Goal: Register for event/course

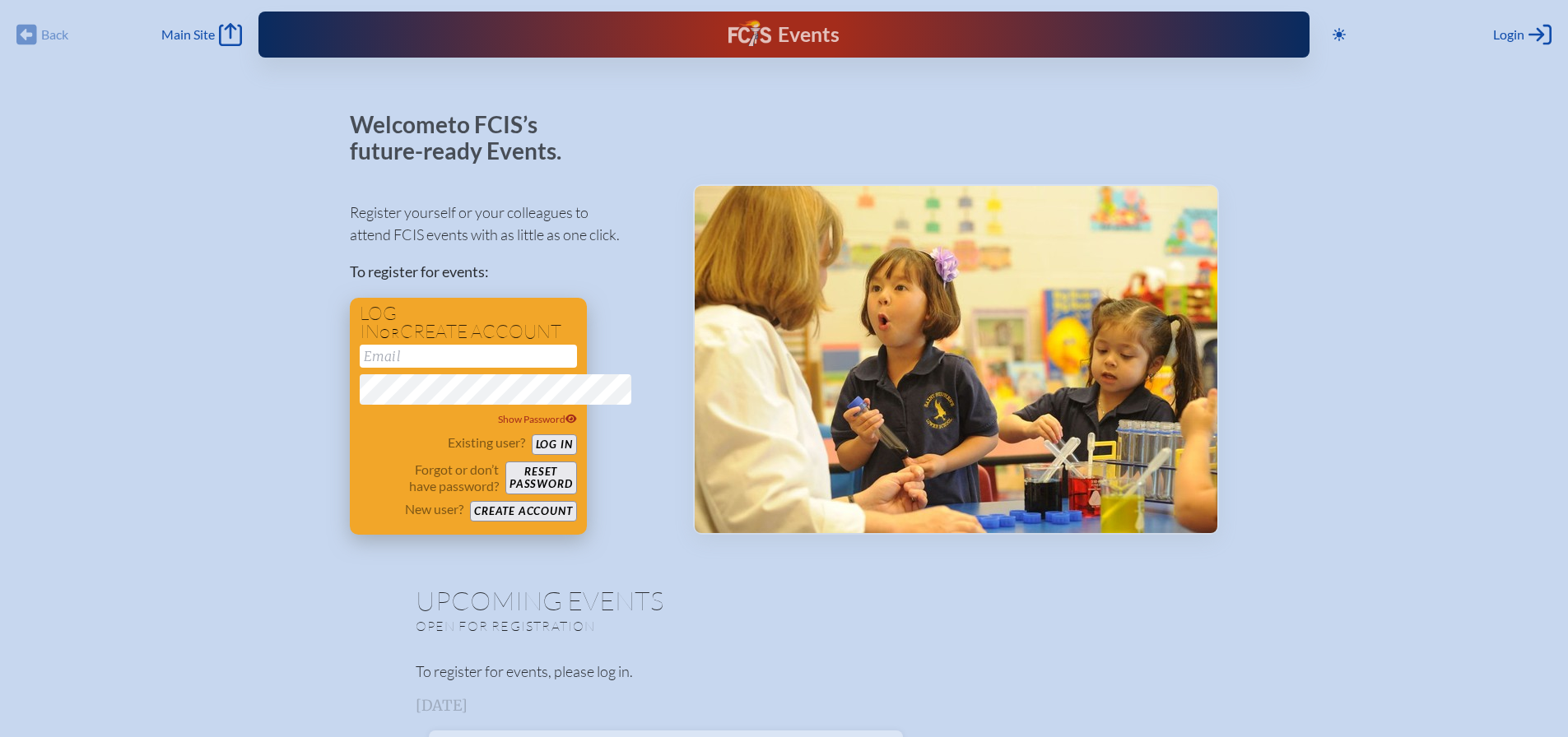
type input "[EMAIL_ADDRESS][DOMAIN_NAME]"
click at [532, 455] on button "Log in" at bounding box center [554, 445] width 46 height 20
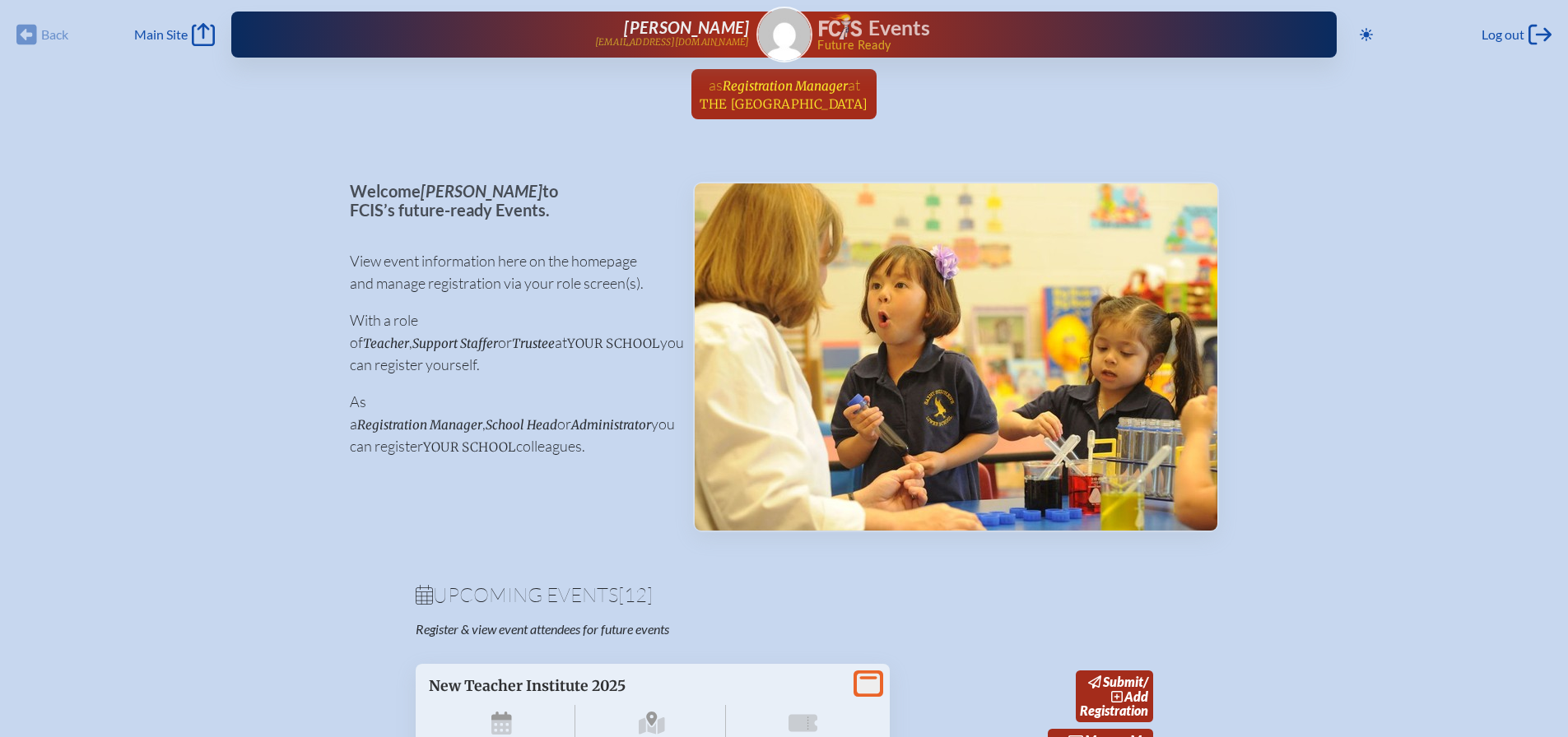
click at [798, 112] on span "The [GEOGRAPHIC_DATA]" at bounding box center [783, 103] width 168 height 16
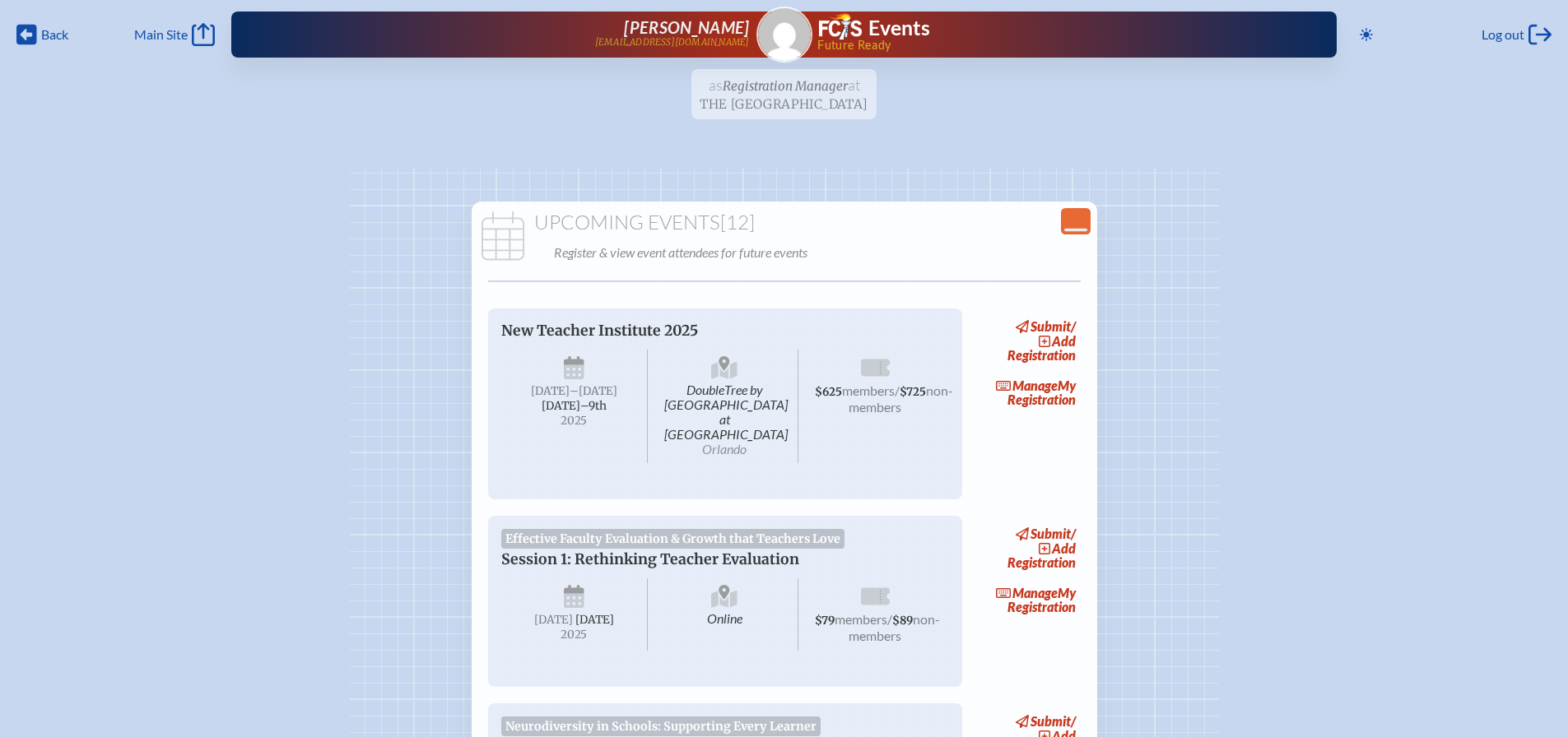
click at [678, 264] on p "Register & view event attendees for future events" at bounding box center [820, 252] width 534 height 23
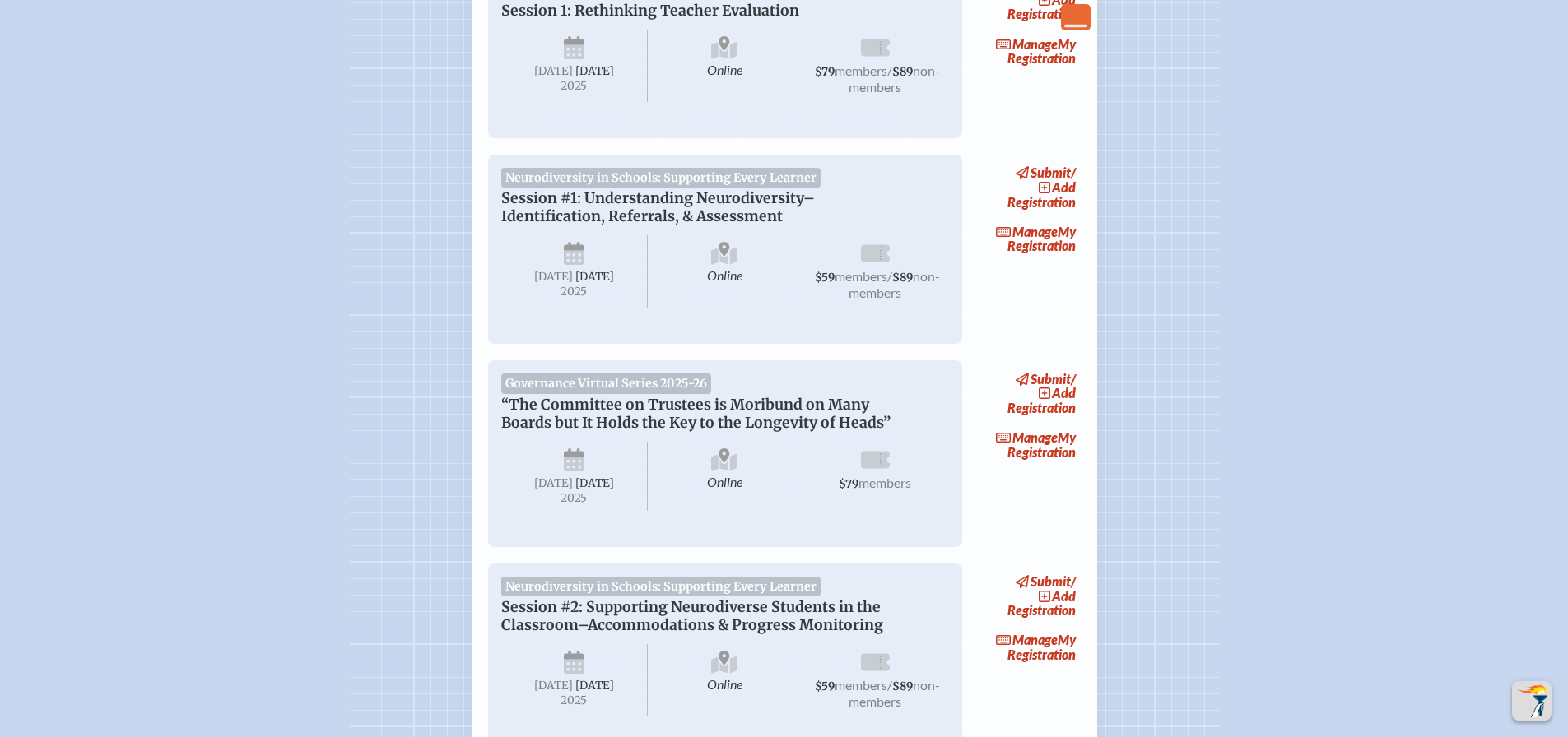
scroll to position [823, 0]
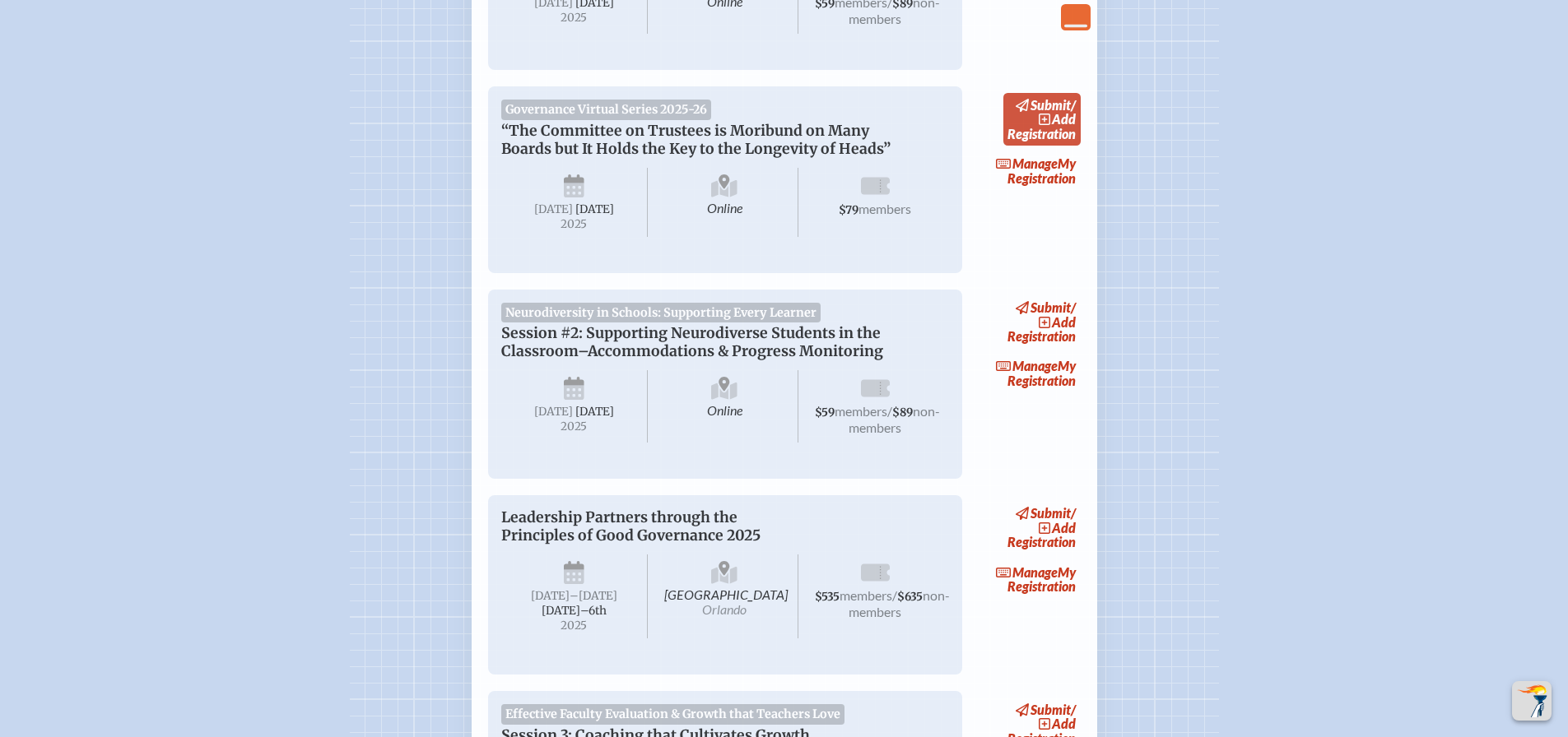
click at [1071, 113] on span "submit" at bounding box center [1050, 104] width 40 height 16
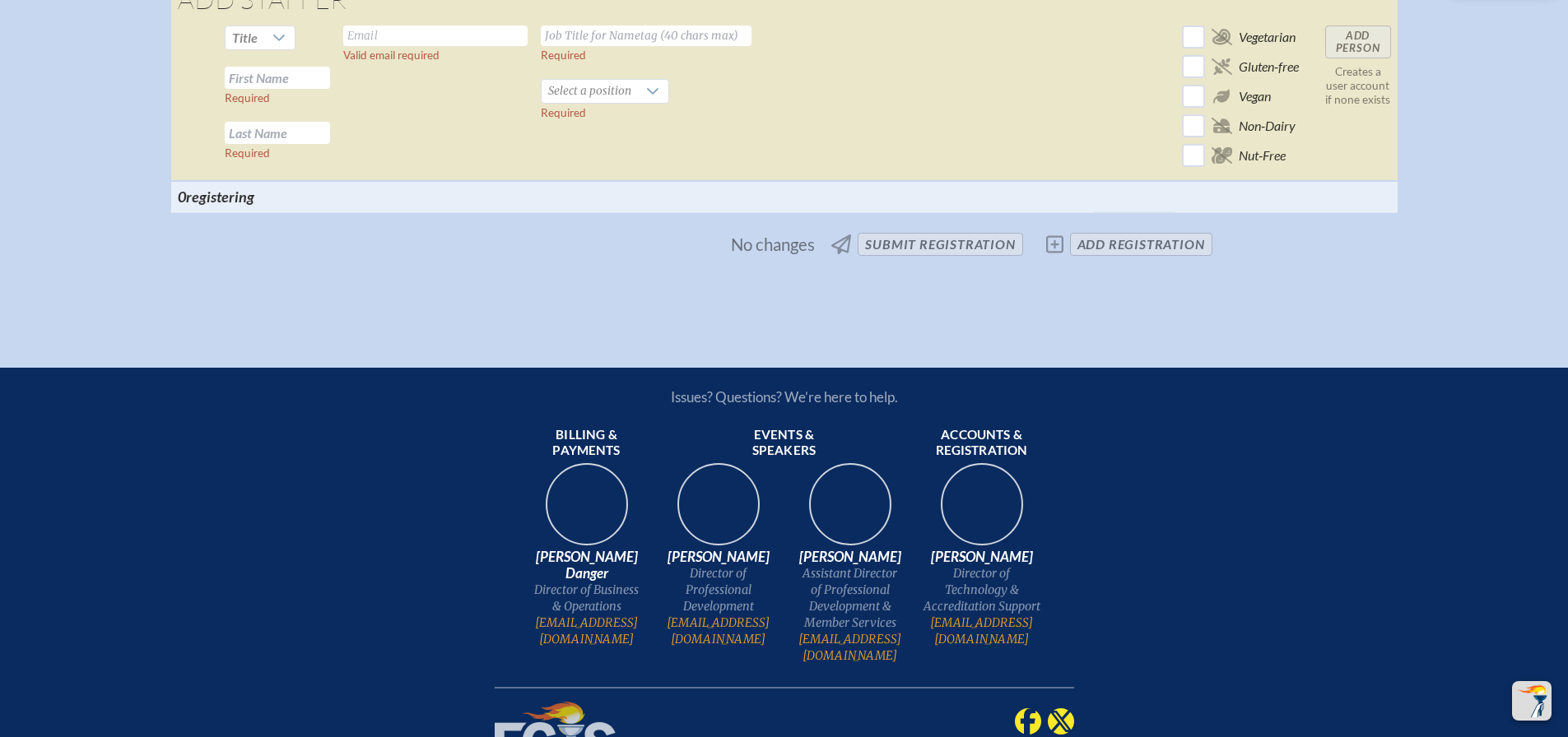
scroll to position [2741, 0]
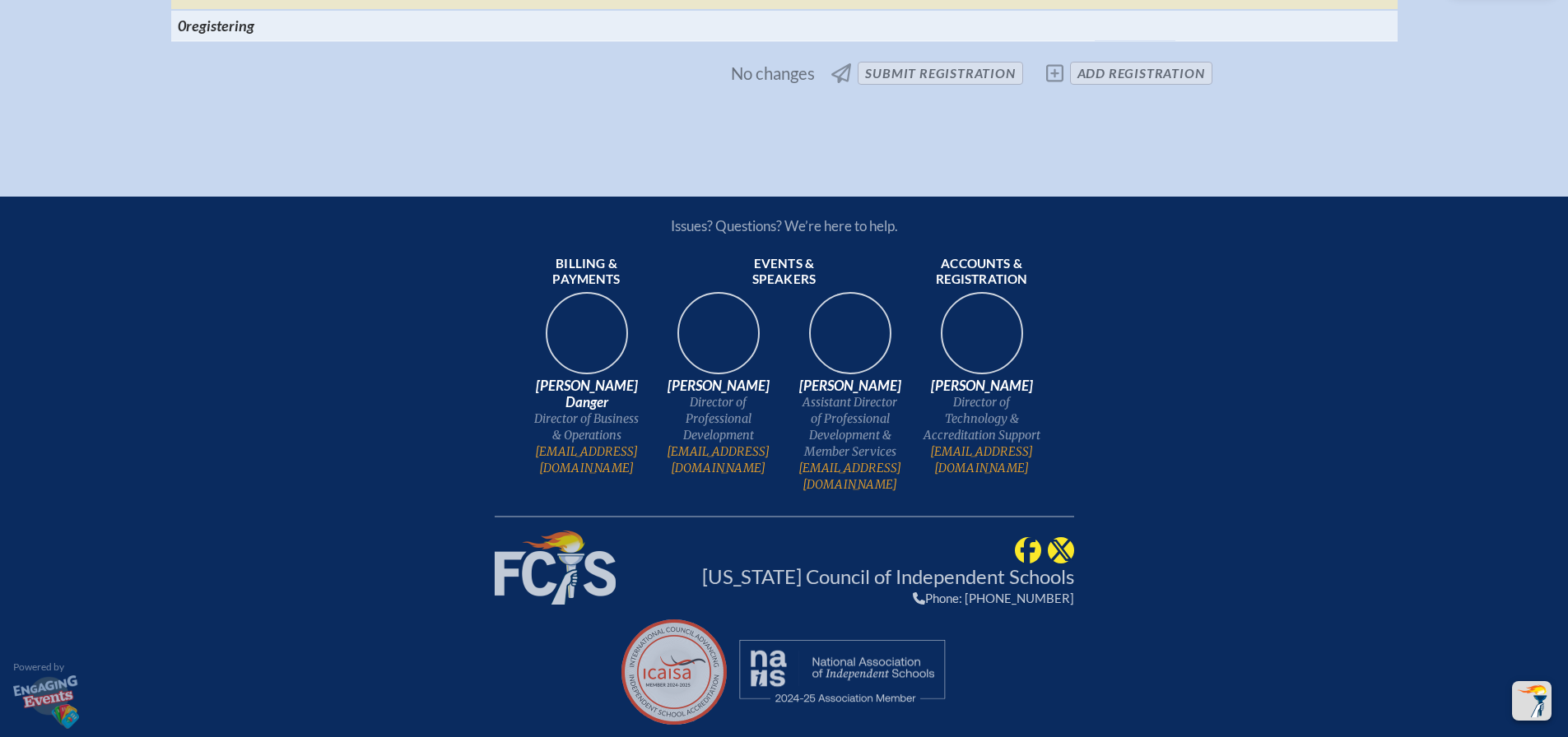
type input "[PERSON_NAME]"
type input "[EMAIL_ADDRESS][DOMAIN_NAME]"
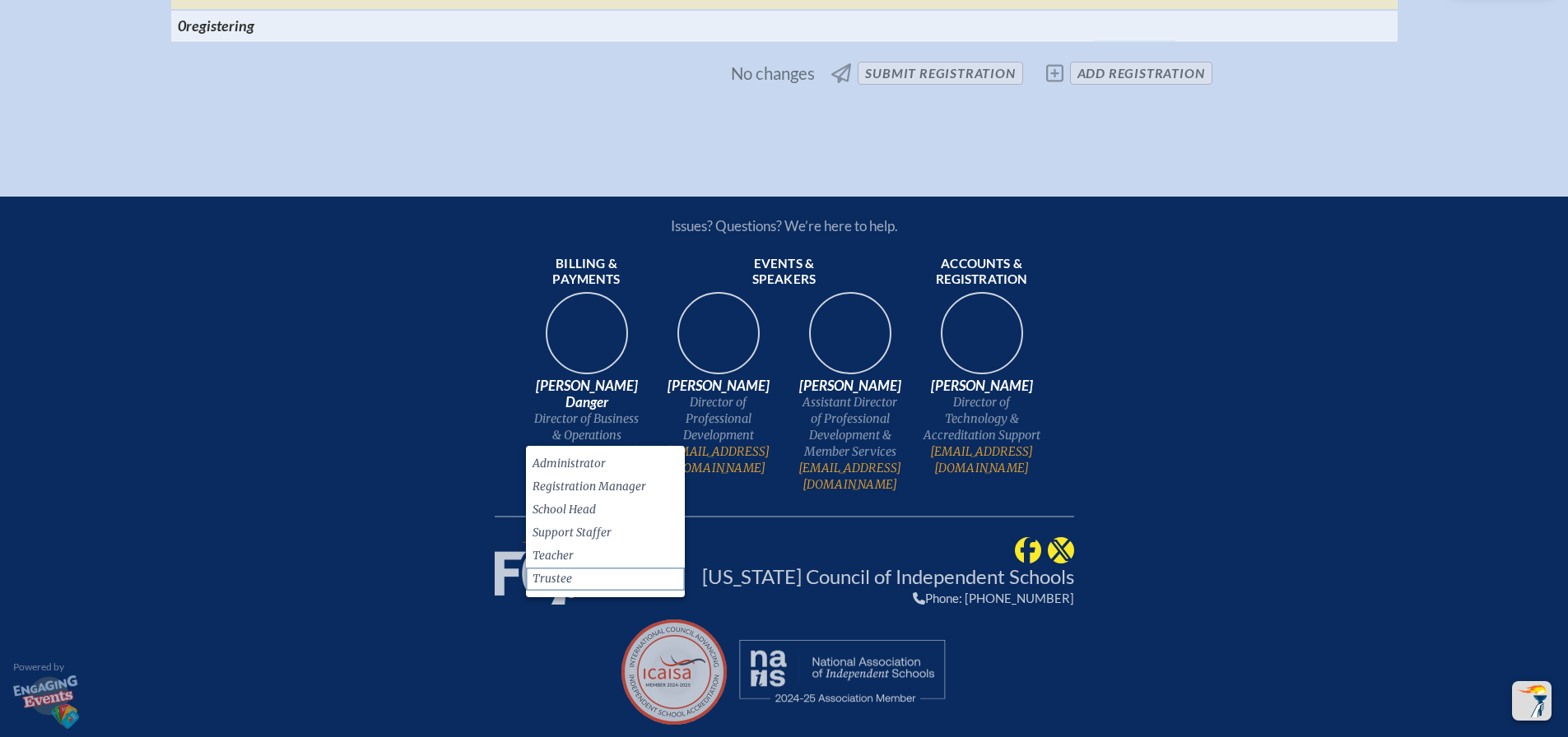
click at [642, 568] on li "Trustee" at bounding box center [605, 579] width 159 height 23
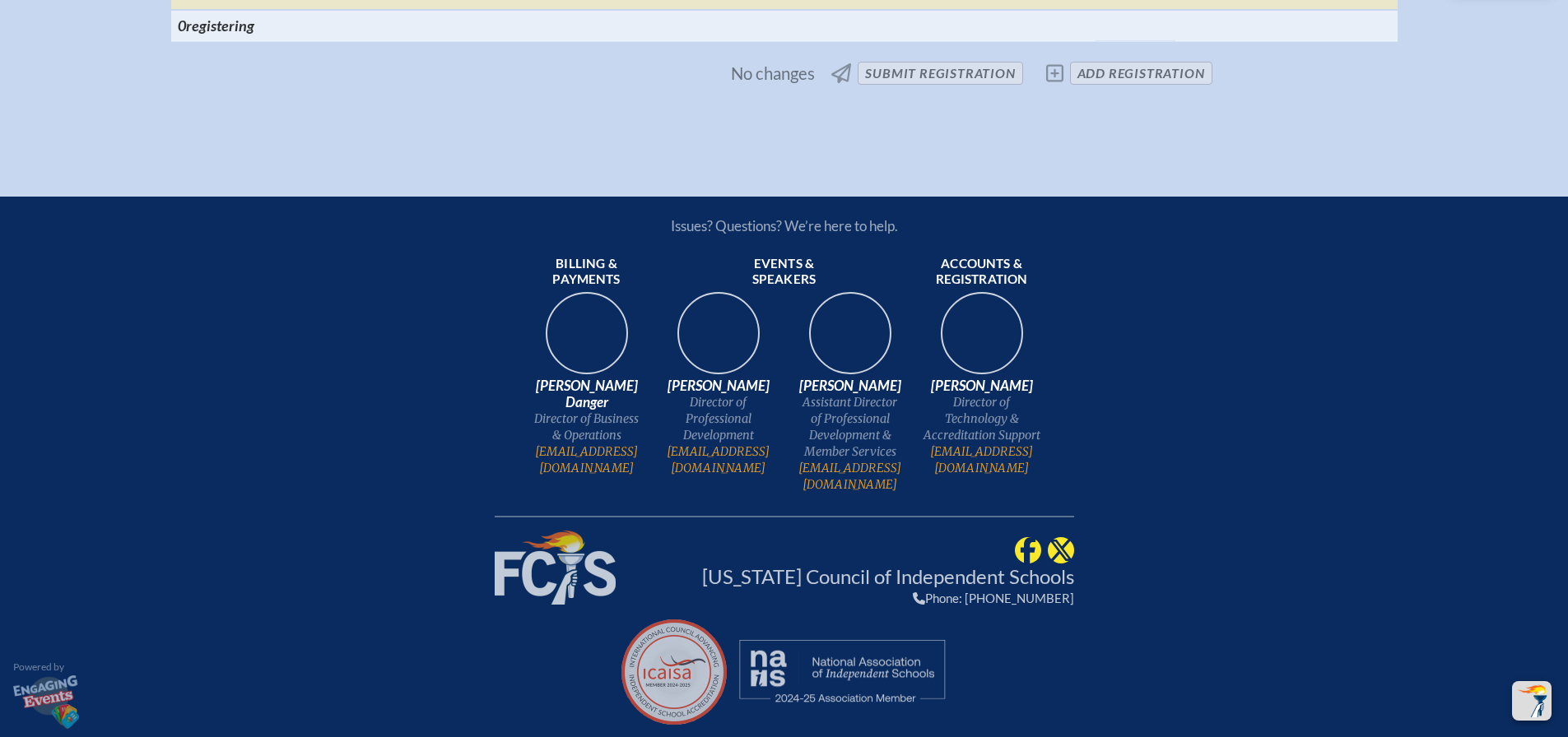
type input "Board Trustee"
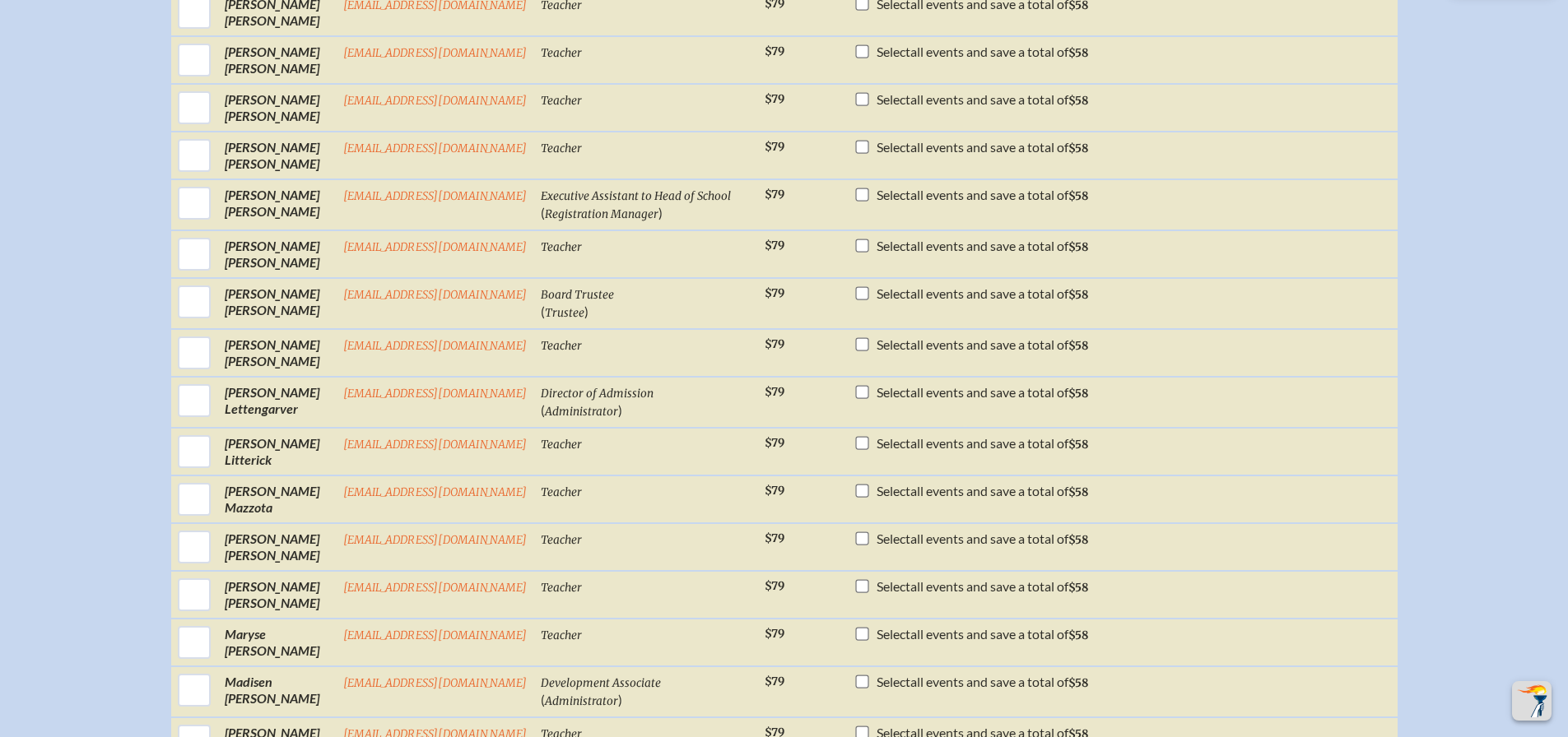
scroll to position [1372, 0]
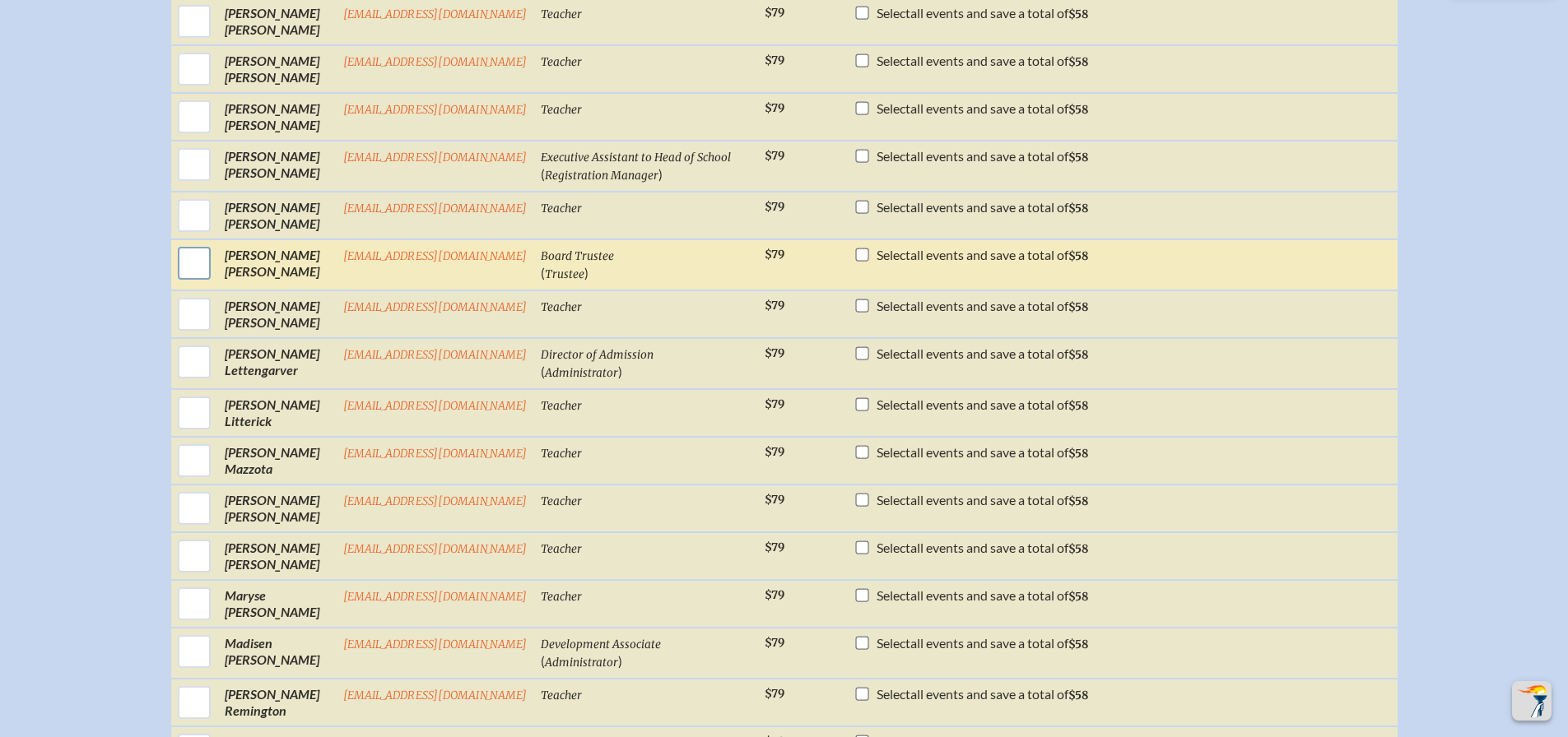
click at [174, 284] on input "checkbox" at bounding box center [195, 263] width 41 height 41
checkbox input "true"
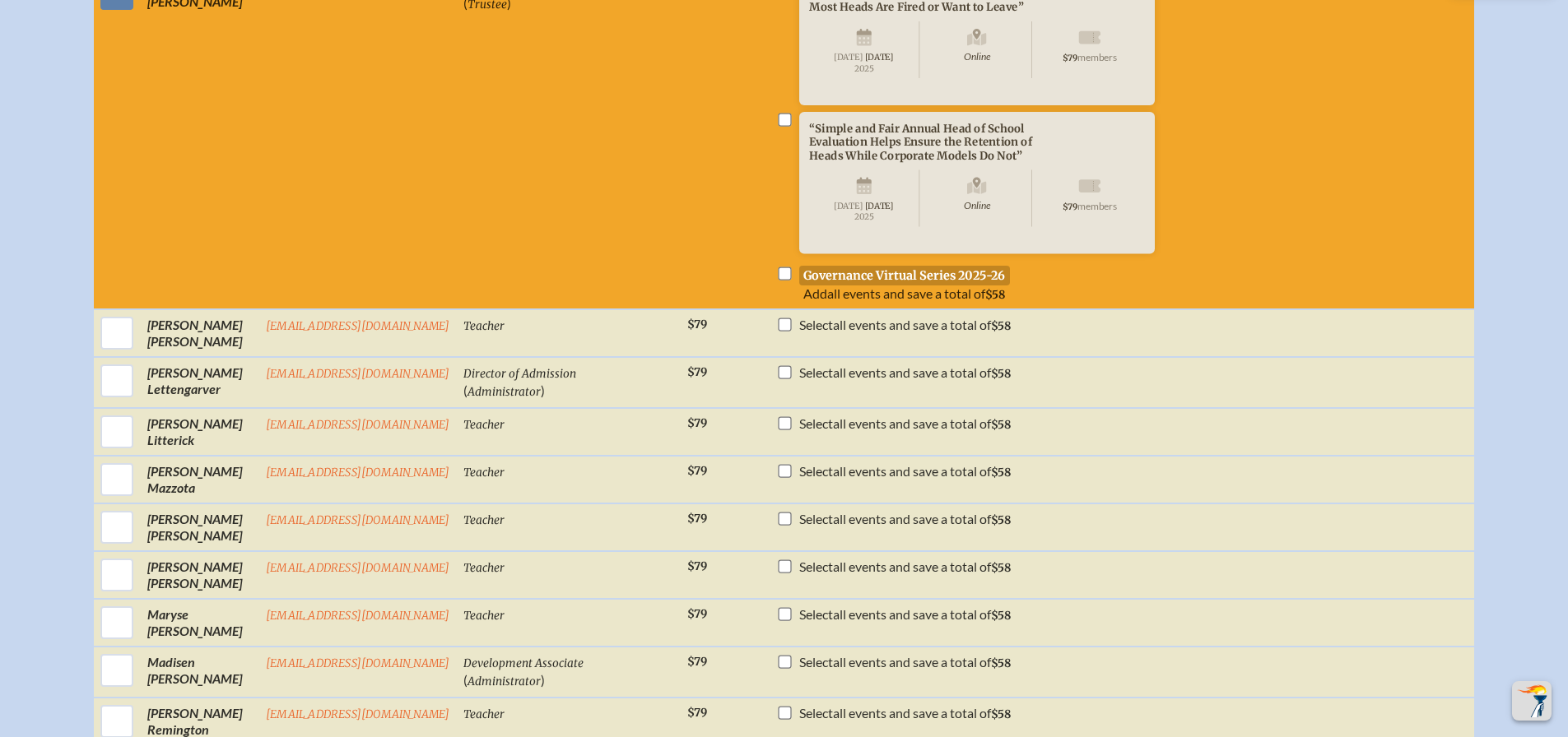
scroll to position [1655, 0]
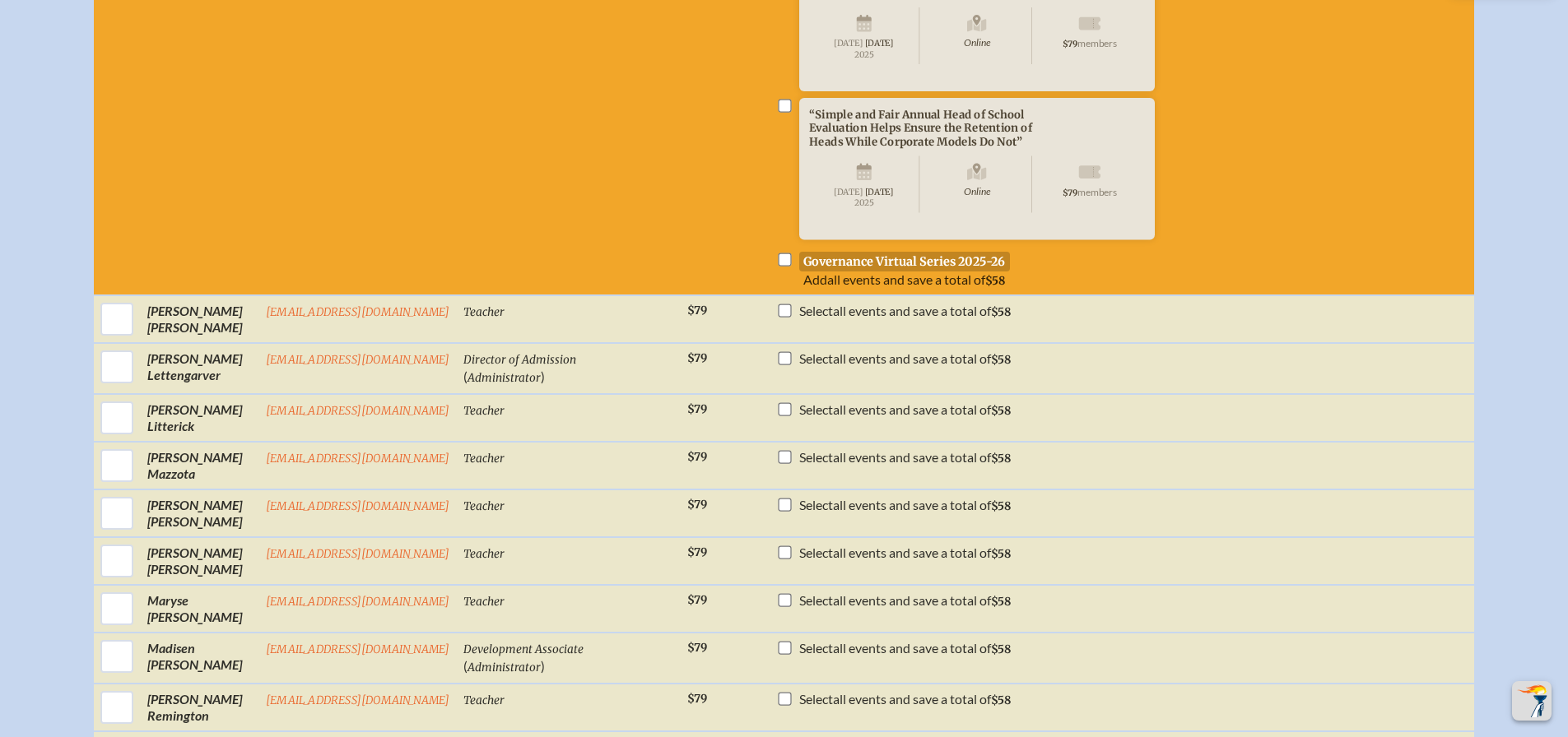
checkbox input "false"
click at [791, 266] on input "checkbox" at bounding box center [784, 259] width 13 height 13
checkbox input "true"
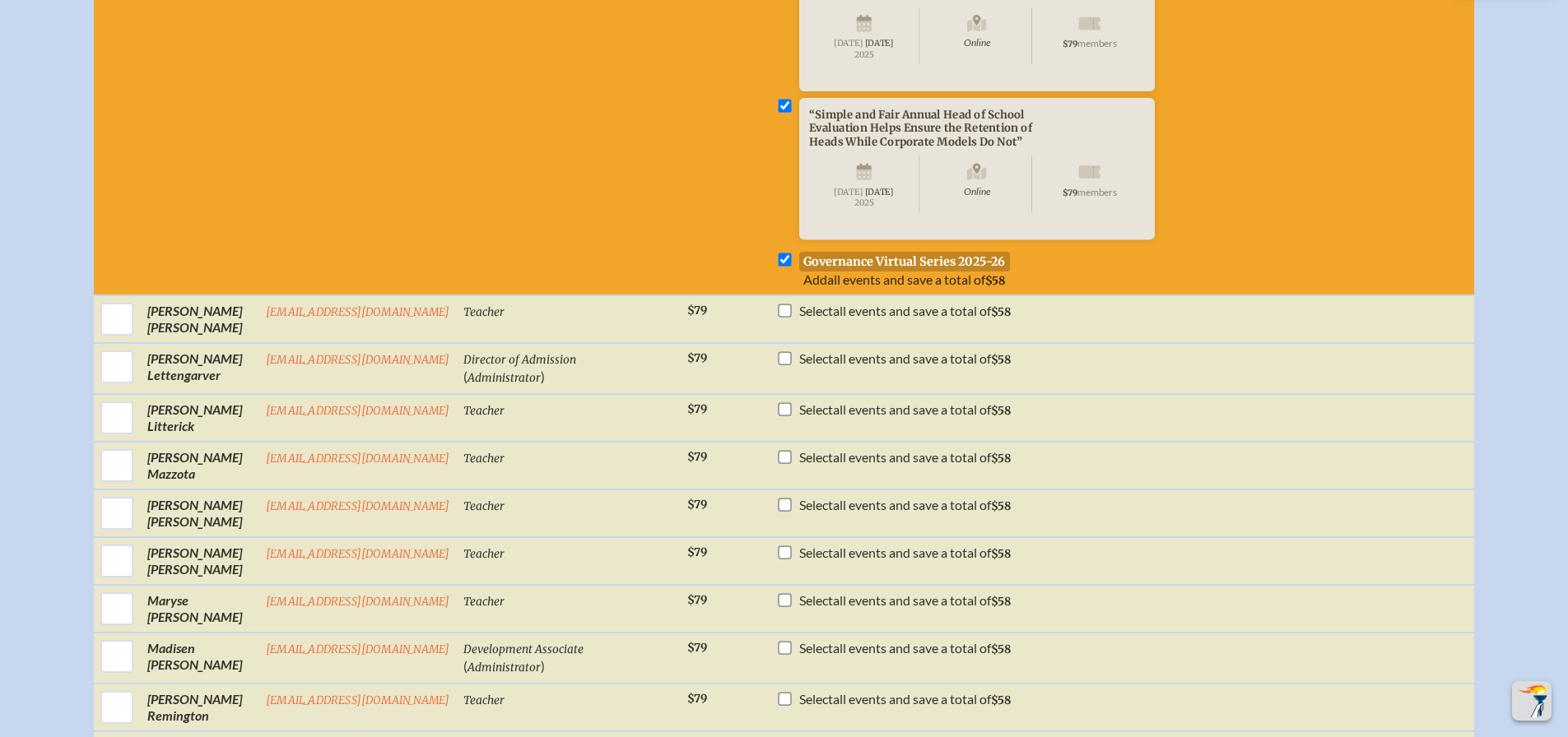
checkbox input "true"
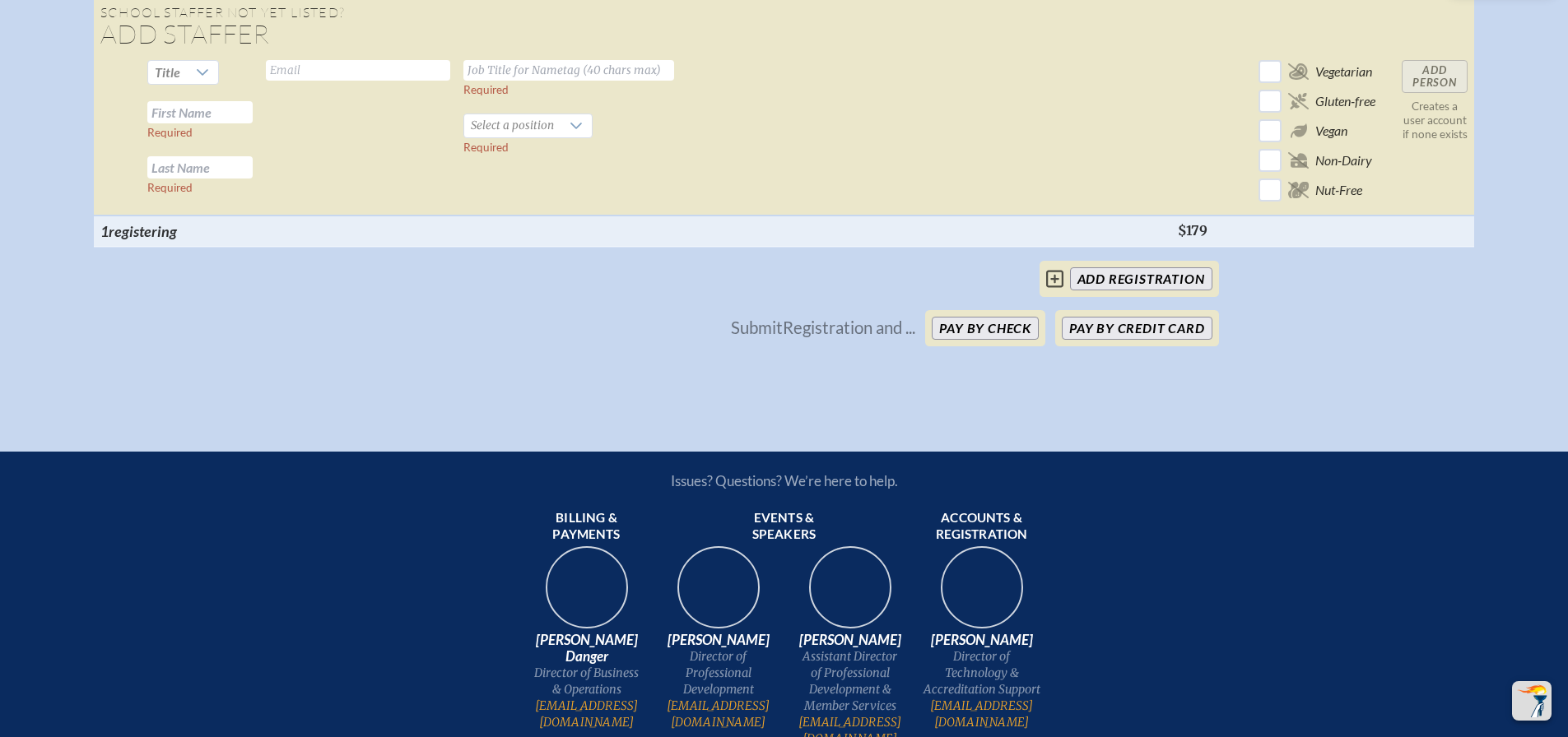
scroll to position [3301, 0]
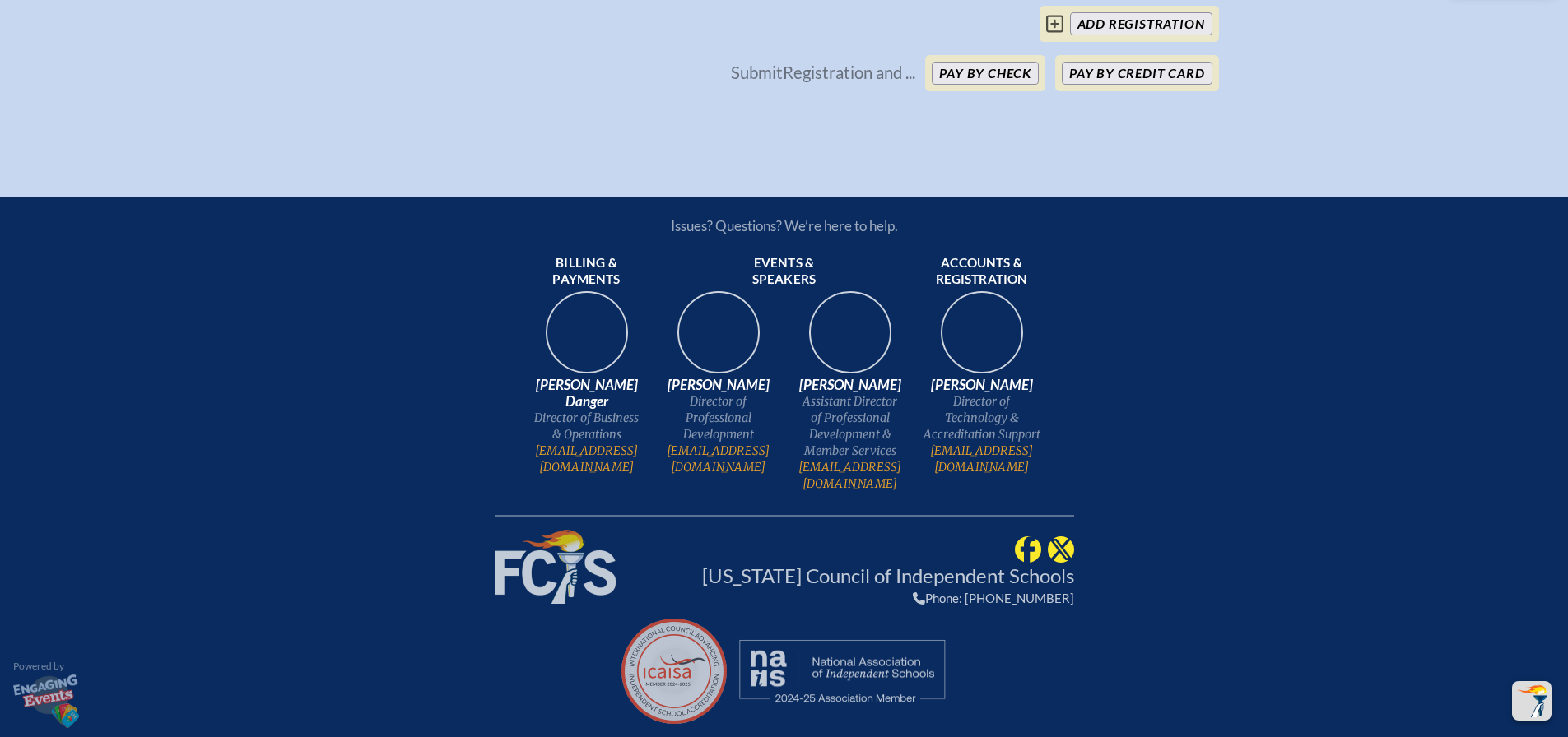
type input "[PERSON_NAME]"
type input "[PERSON_NAME][EMAIL_ADDRESS][PERSON_NAME][DOMAIN_NAME]"
type input "Board of Trustees, Chairman"
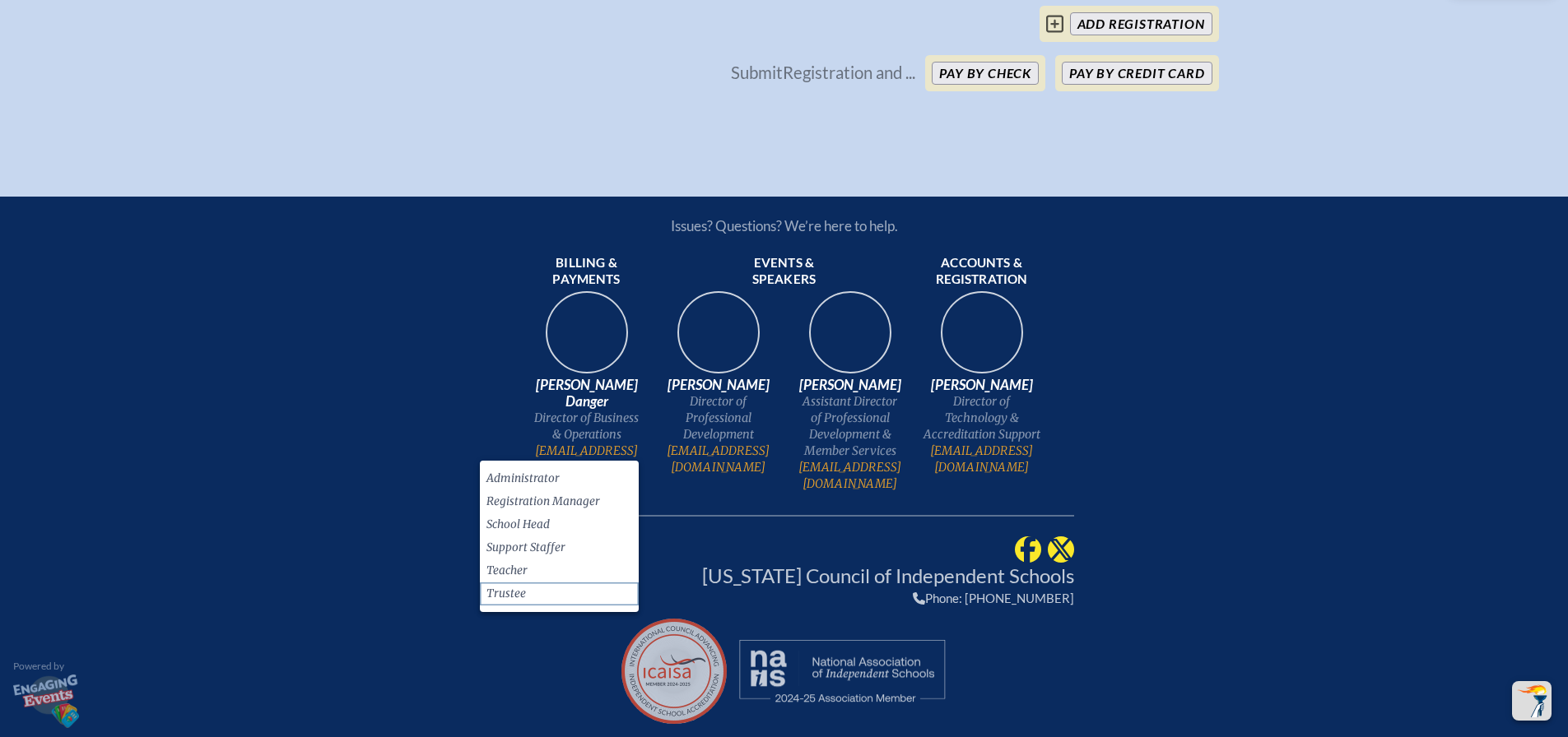
click at [521, 585] on span "Trustee" at bounding box center [506, 594] width 39 height 17
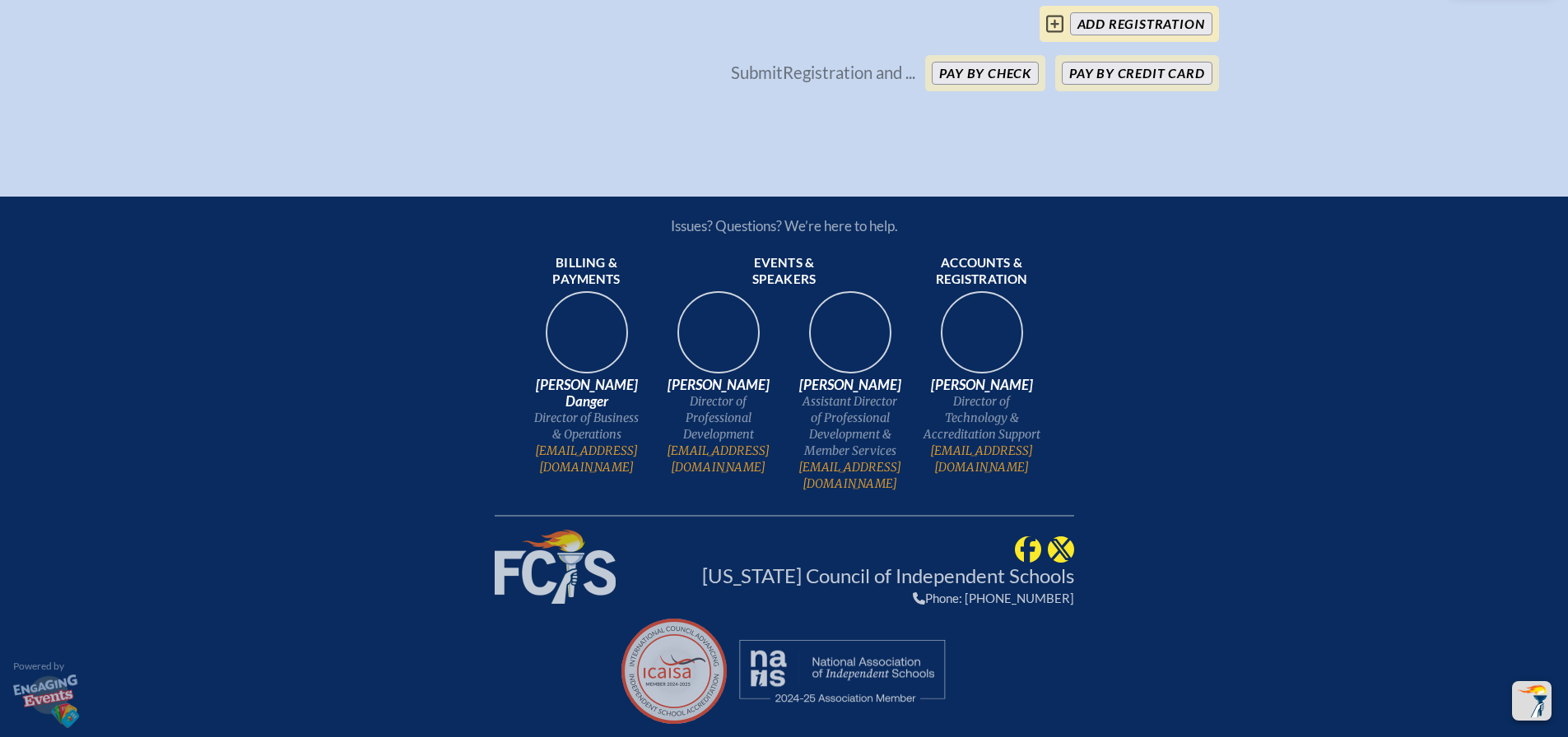
click at [1212, 35] on input "add Registration" at bounding box center [1141, 23] width 142 height 23
drag, startPoint x: 124, startPoint y: 175, endPoint x: 74, endPoint y: 174, distance: 50.0
type input "[PERSON_NAME]"
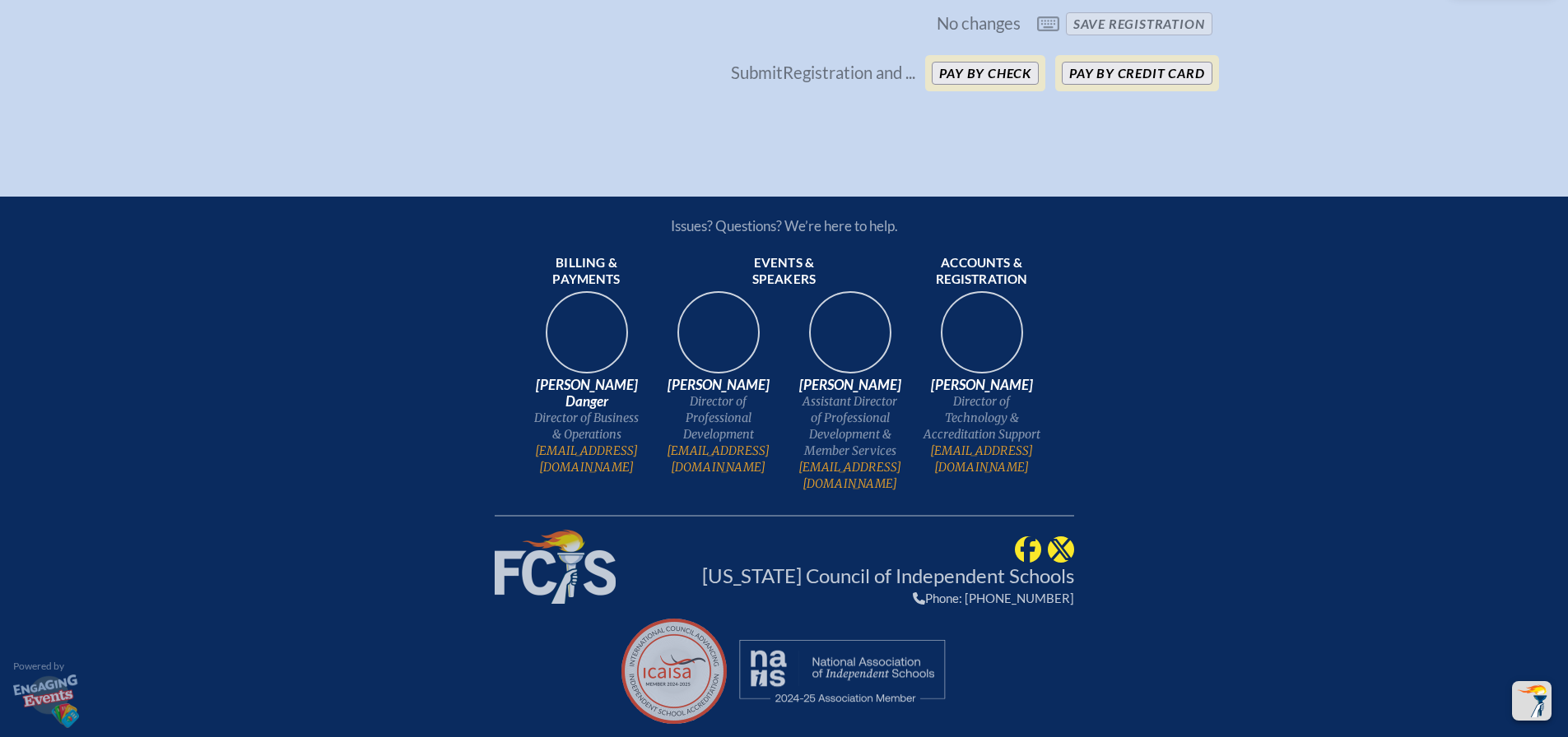
type input "[EMAIL_ADDRESS][DOMAIN_NAME]"
drag, startPoint x: 520, startPoint y: 126, endPoint x: 650, endPoint y: 128, distance: 130.0
type input "Board Trustee"
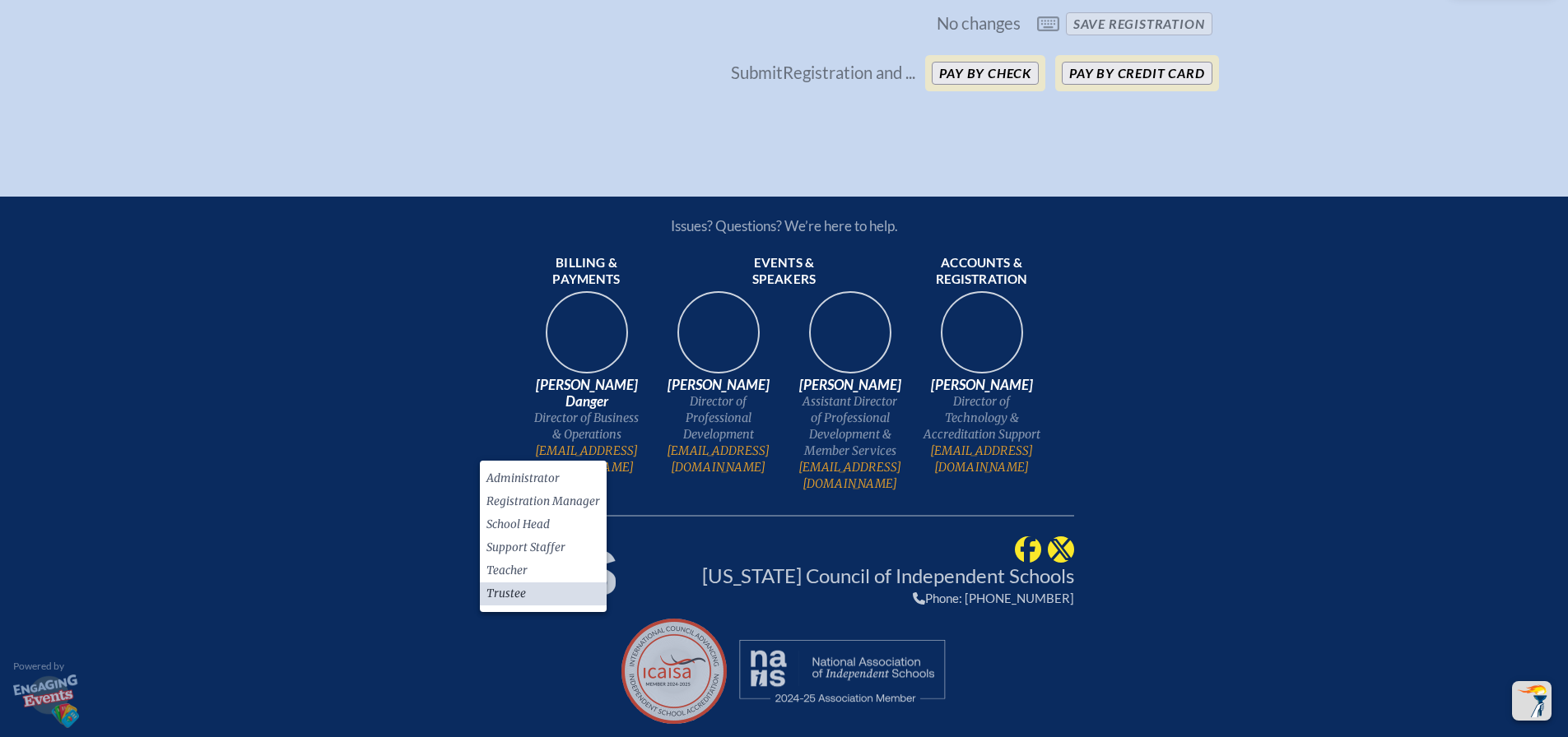
click at [524, 585] on span "Trustee" at bounding box center [506, 594] width 39 height 17
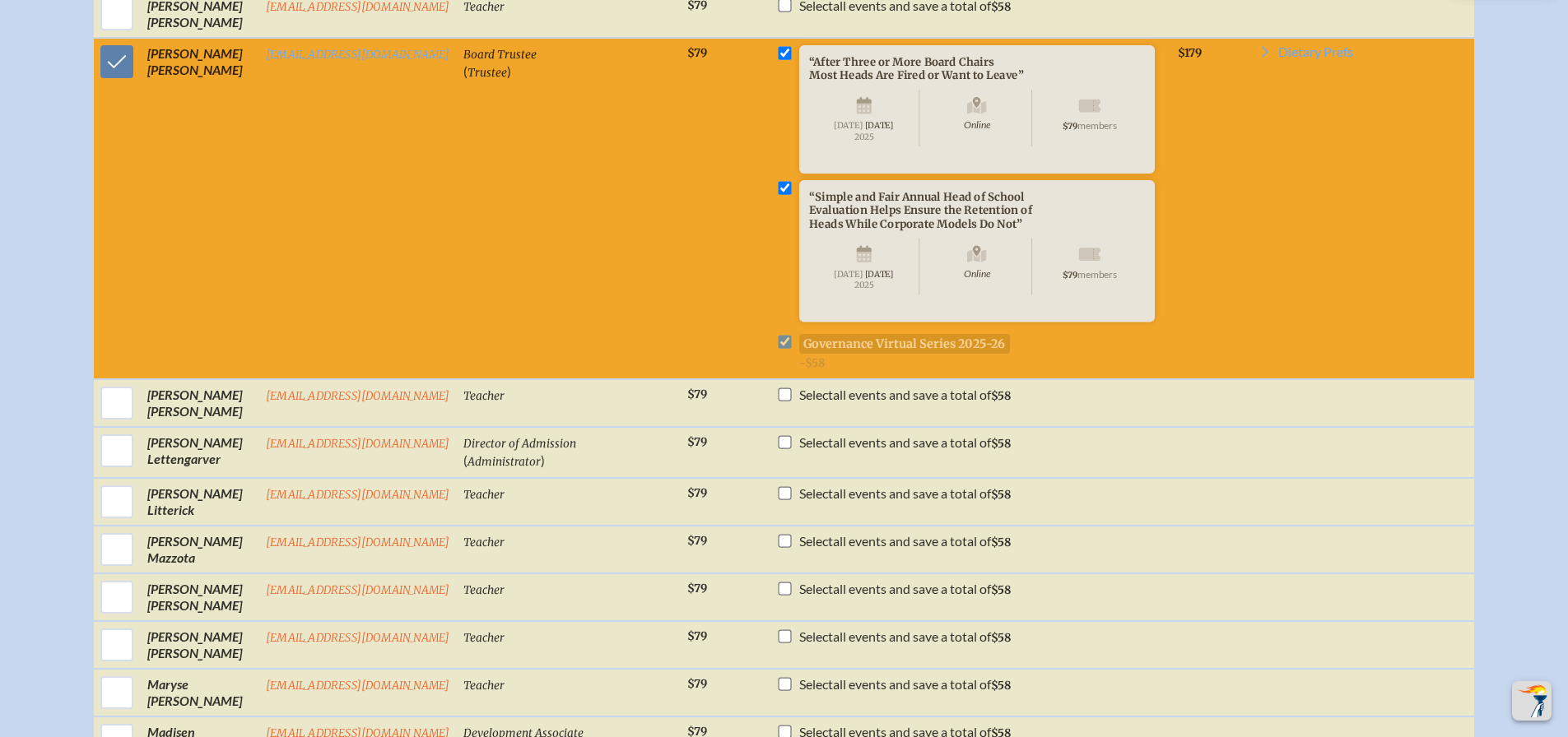
scroll to position [1381, 0]
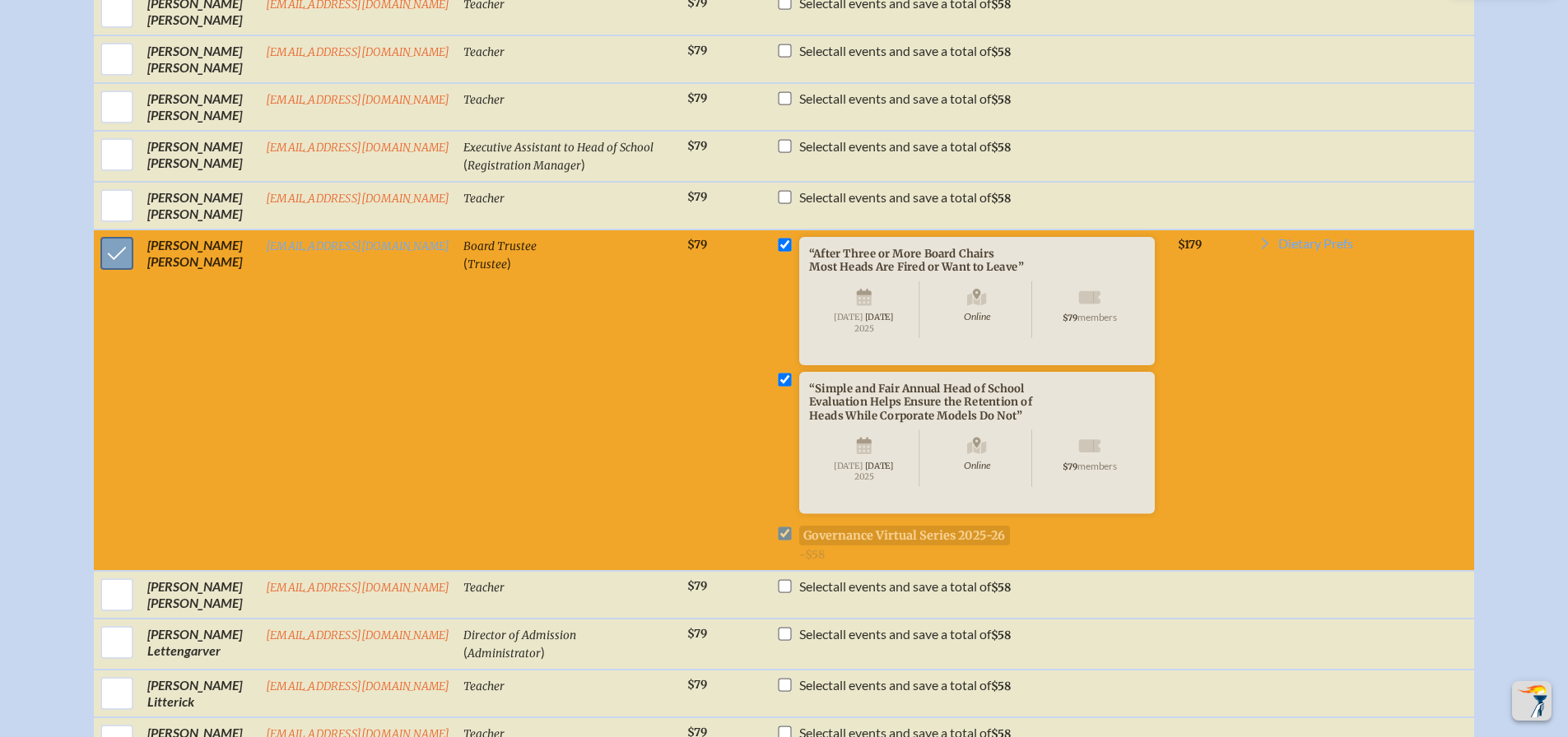
click at [96, 274] on input "checkbox" at bounding box center [116, 253] width 41 height 41
checkbox input "false"
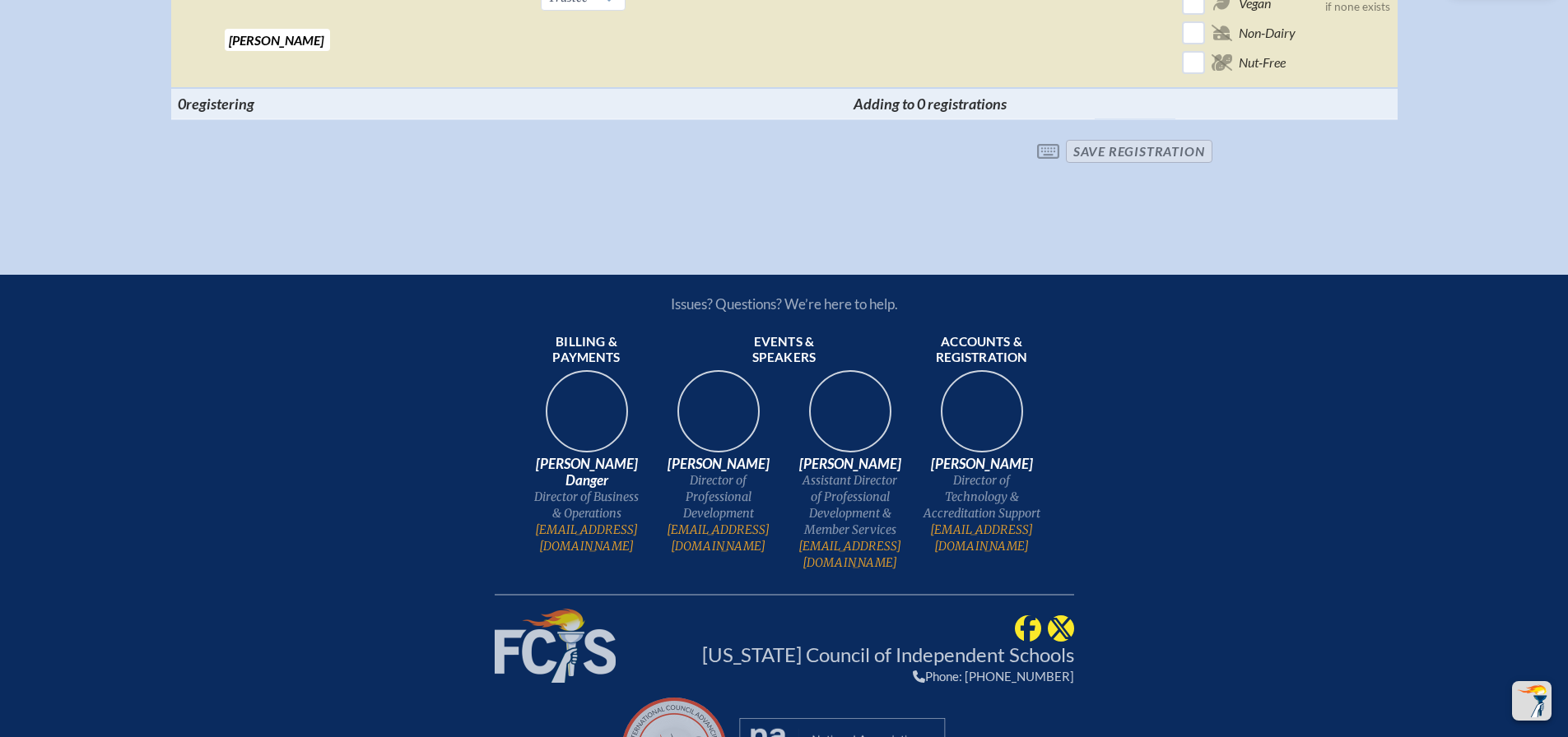
scroll to position [2741, 0]
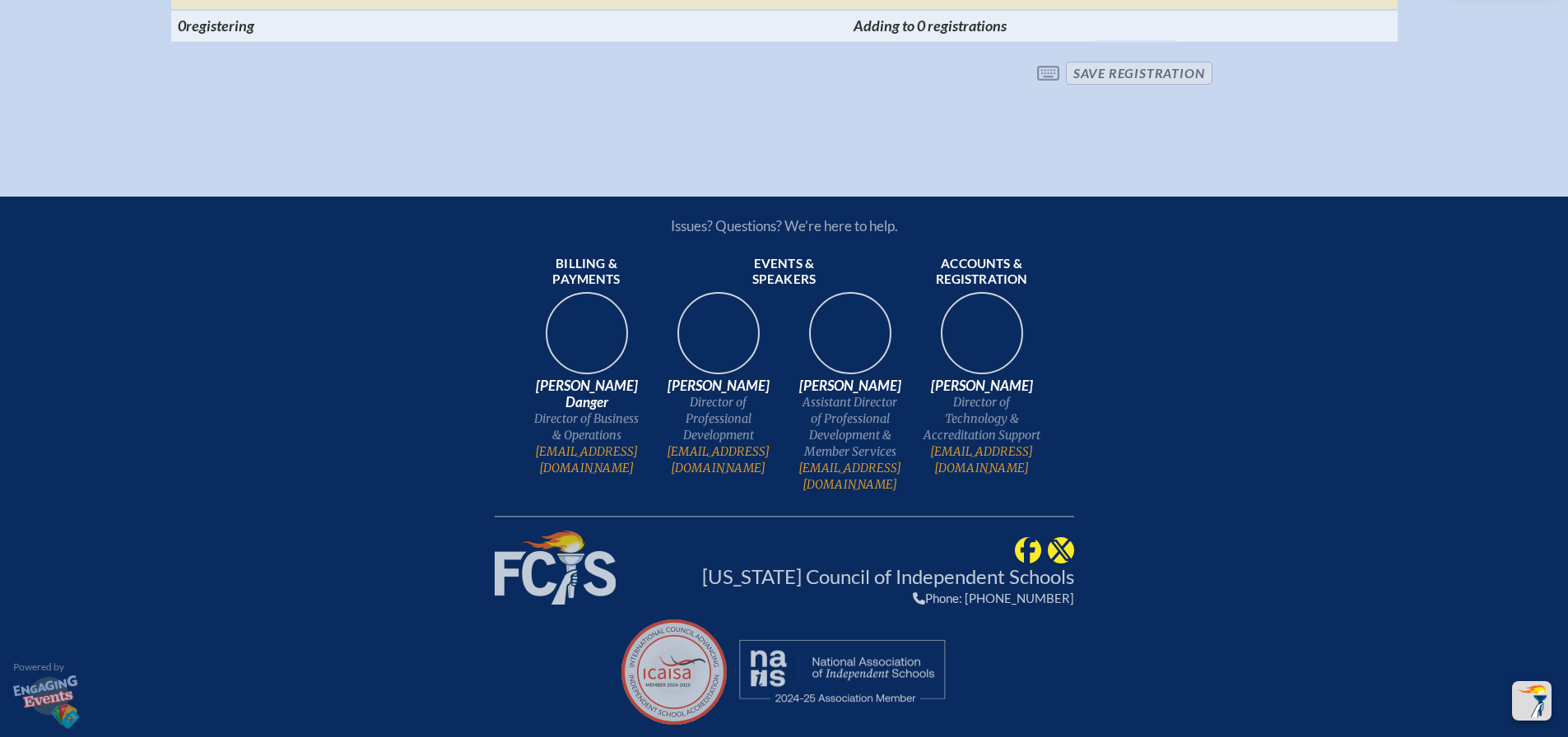
drag, startPoint x: 200, startPoint y: 382, endPoint x: 129, endPoint y: 386, distance: 71.1
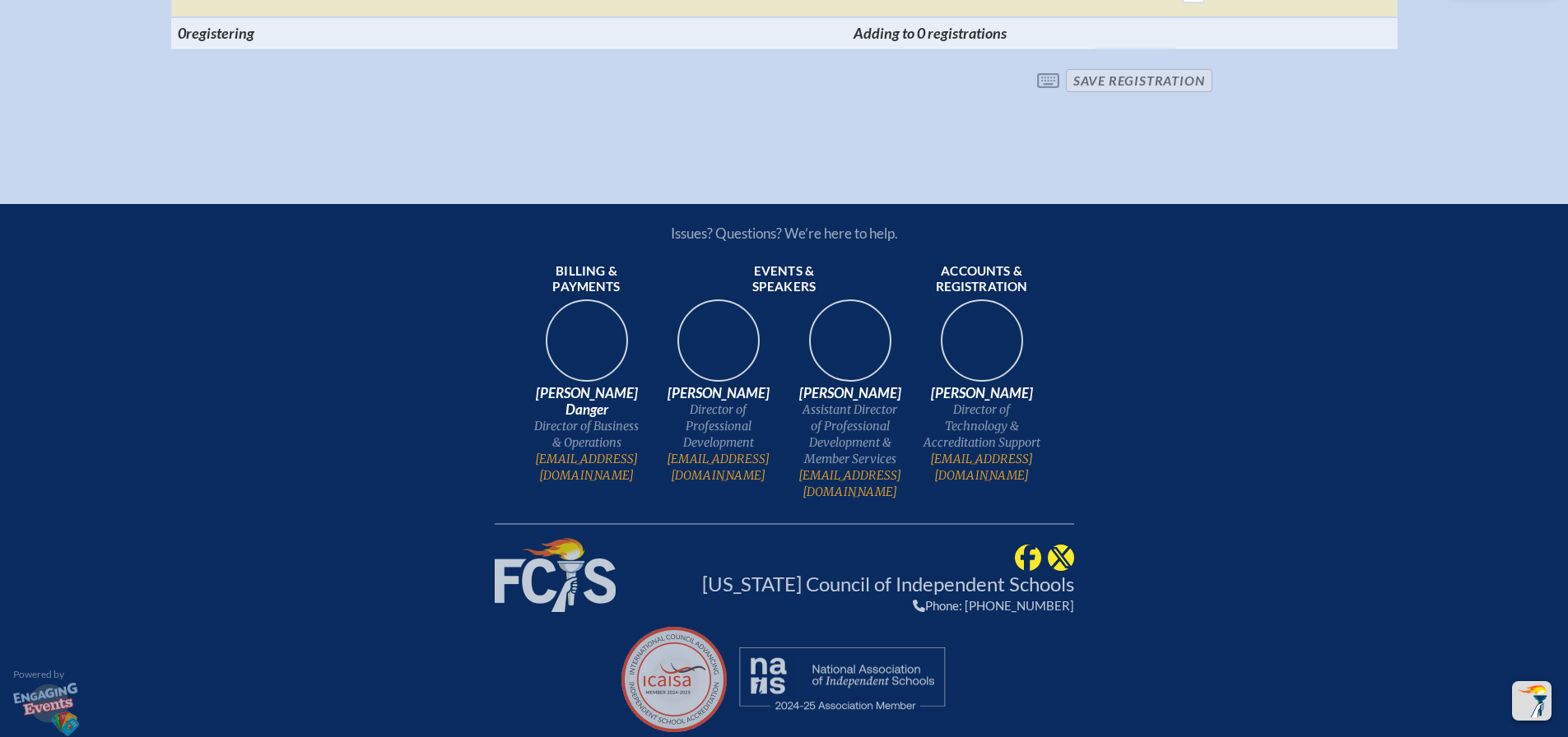
checkbox input "true"
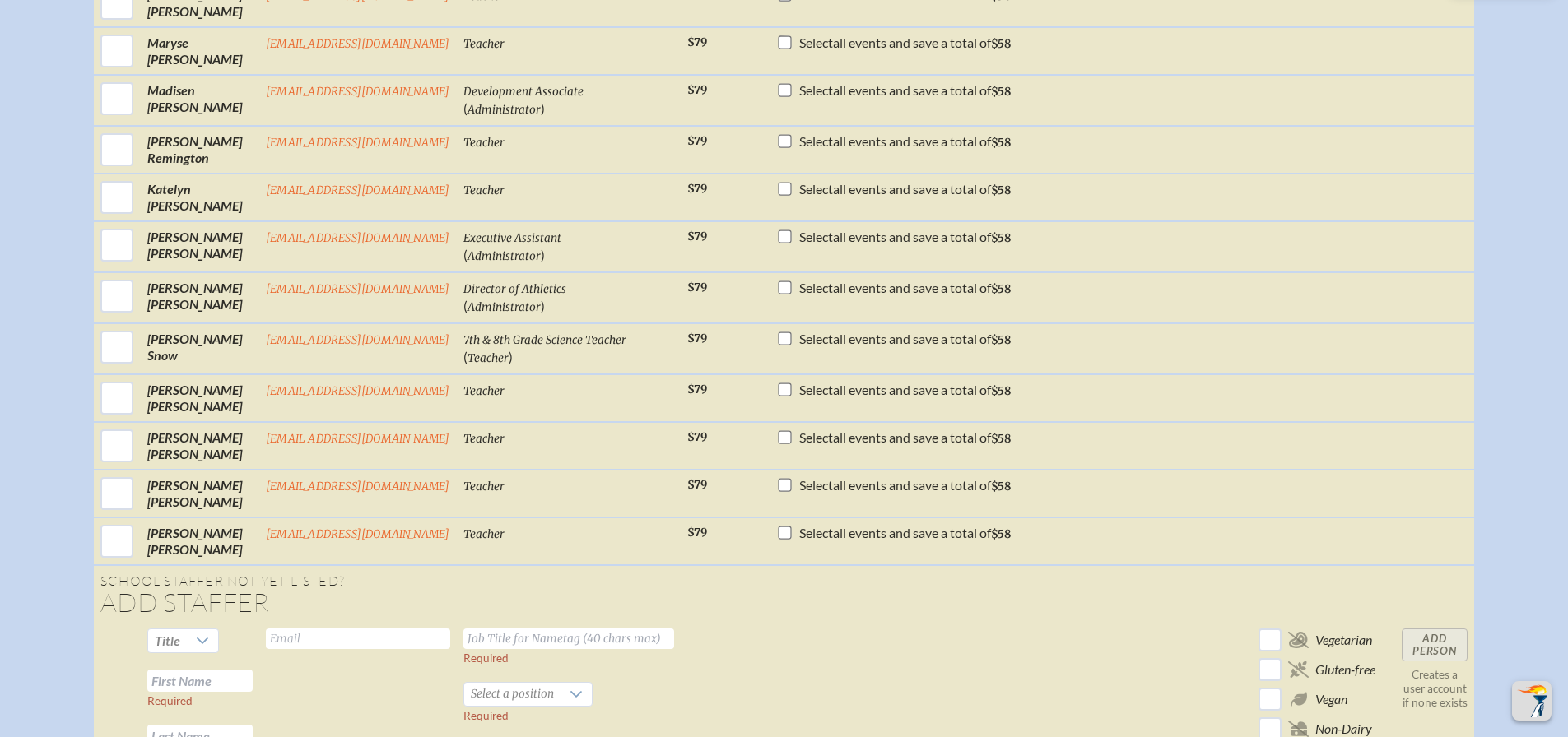
scroll to position [1718, 0]
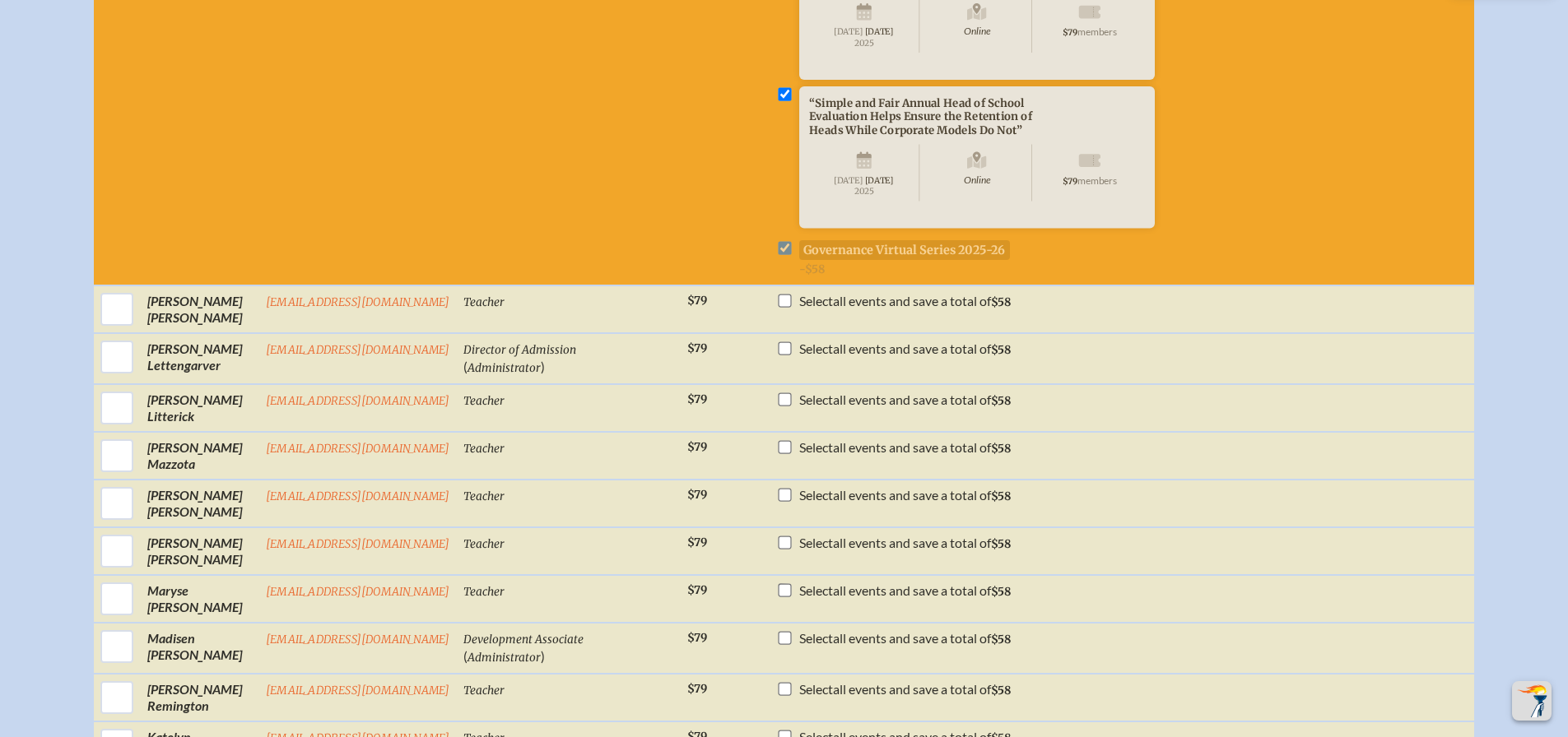
checkbox input "false"
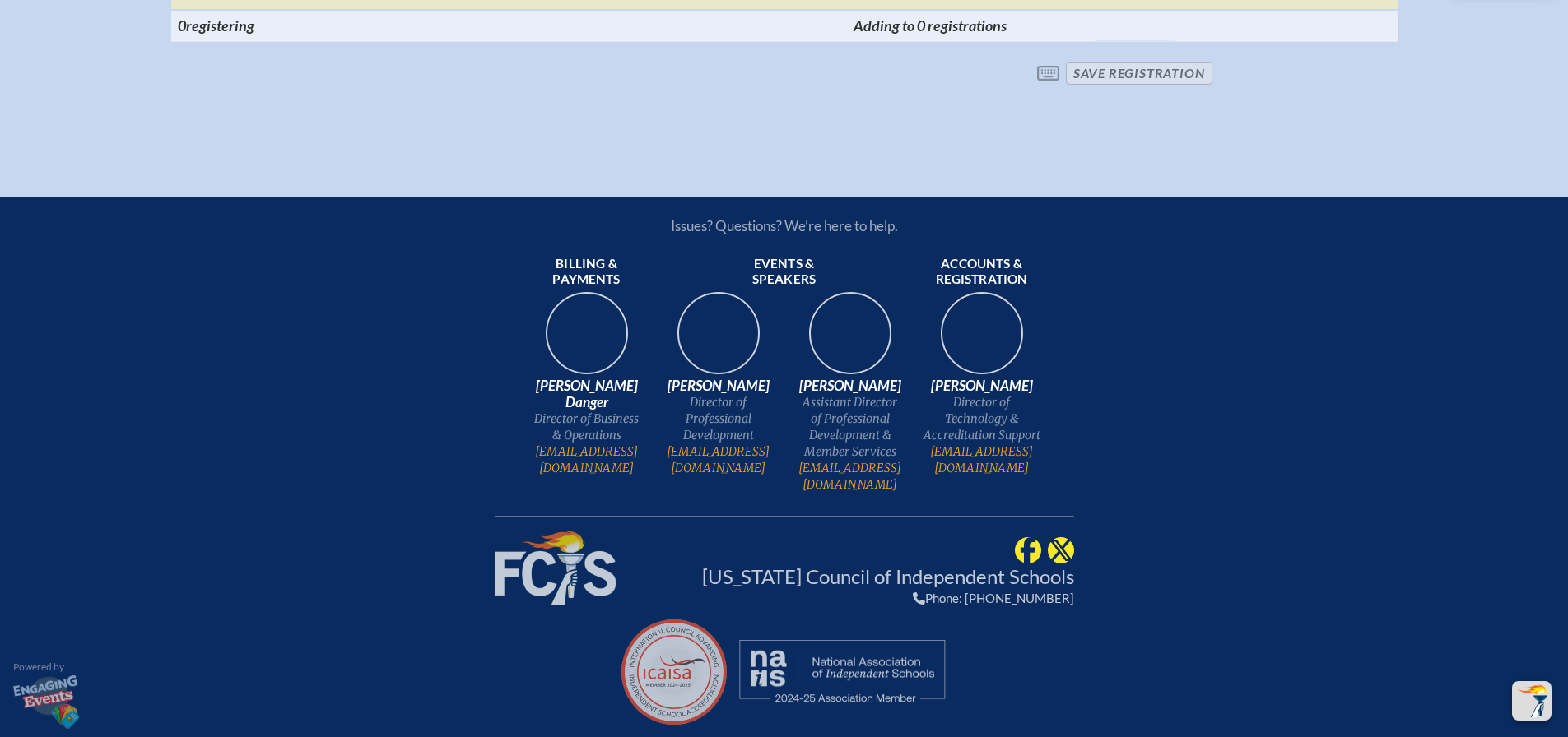
scroll to position [2805, 0]
type input "[PERSON_NAME]"
type input "[PERSON_NAME][EMAIL_ADDRESS][PERSON_NAME][DOMAIN_NAME]"
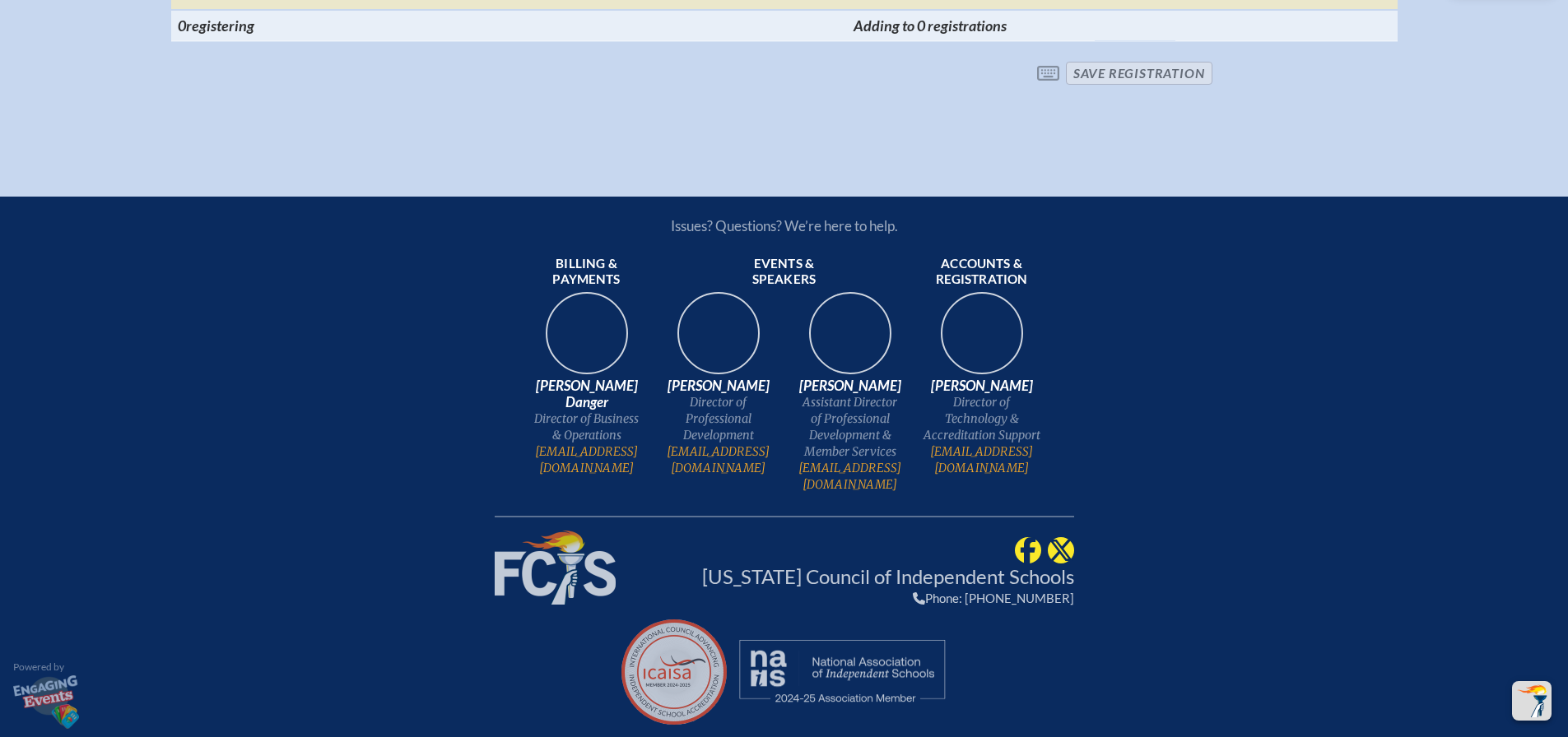
type input "Board of Trustees, Chairman"
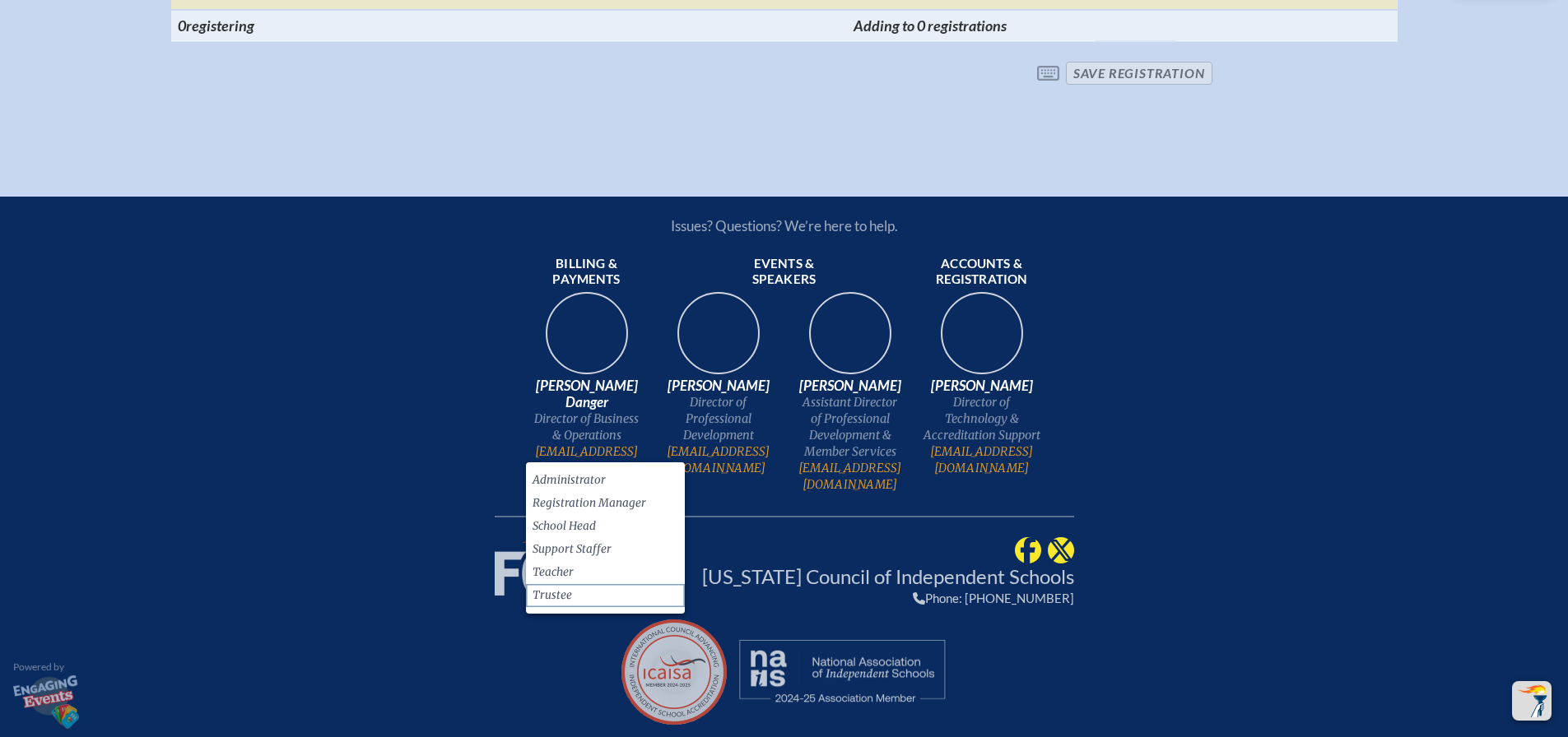
click at [551, 587] on span "Trustee" at bounding box center [552, 596] width 39 height 17
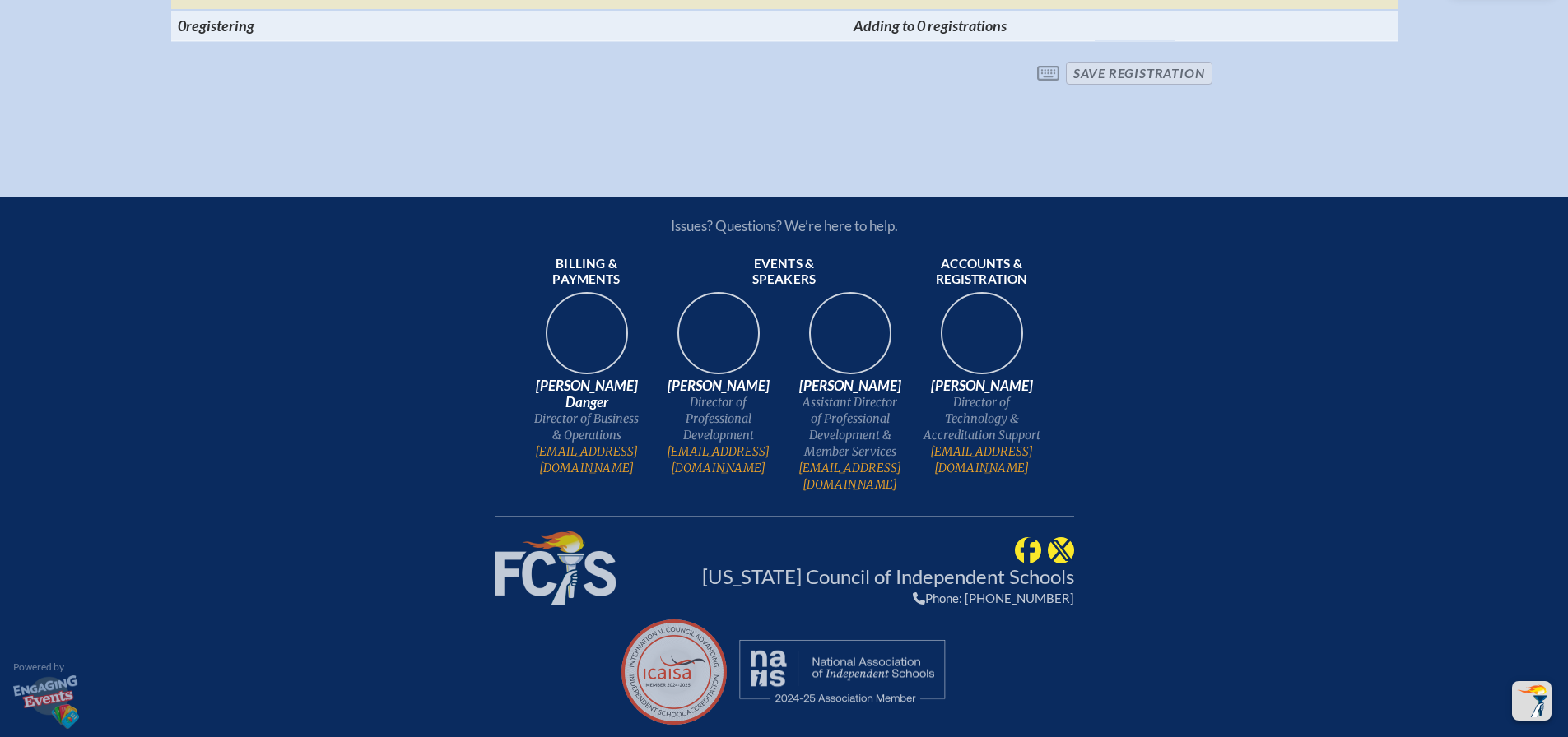
checkbox input "true"
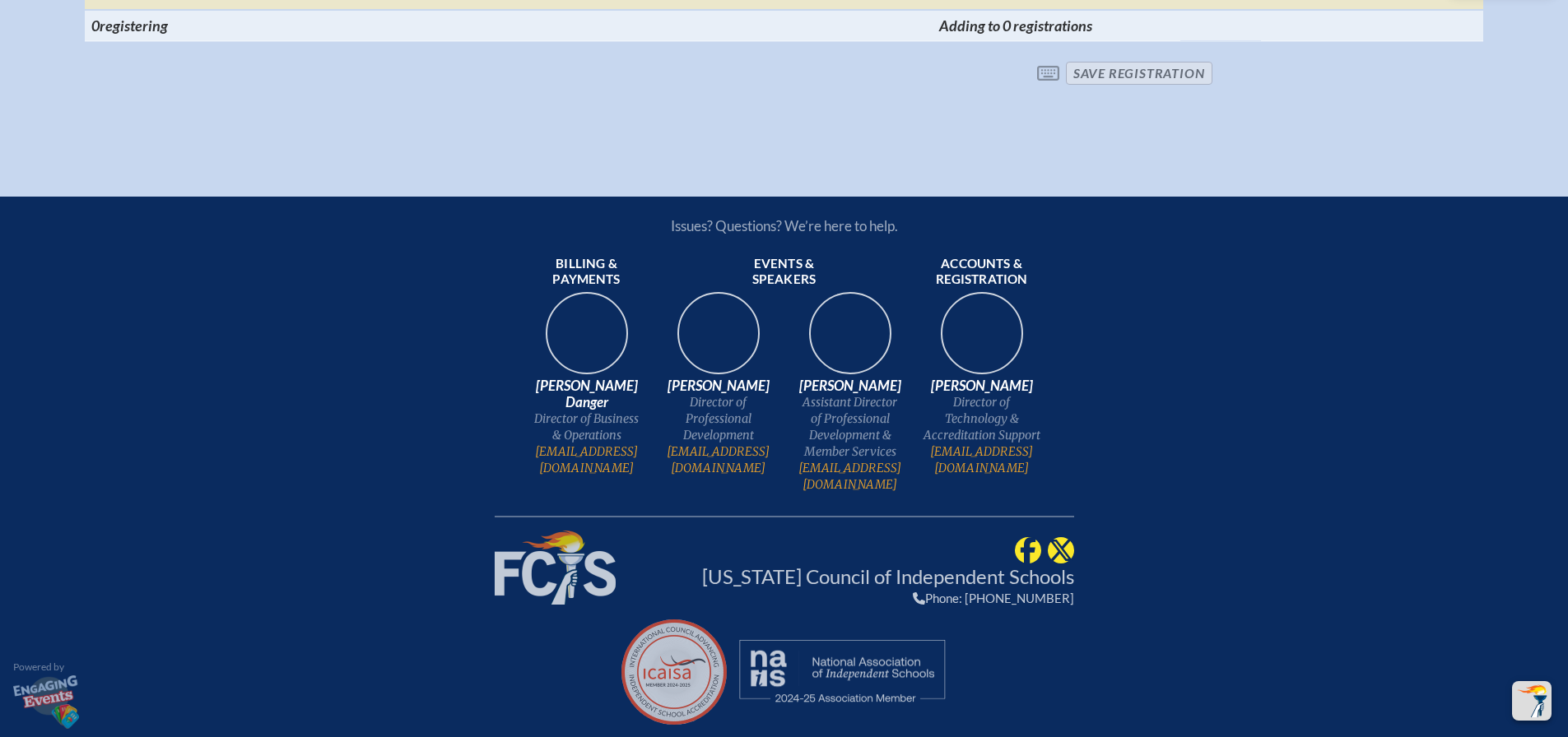
scroll to position [3151, 0]
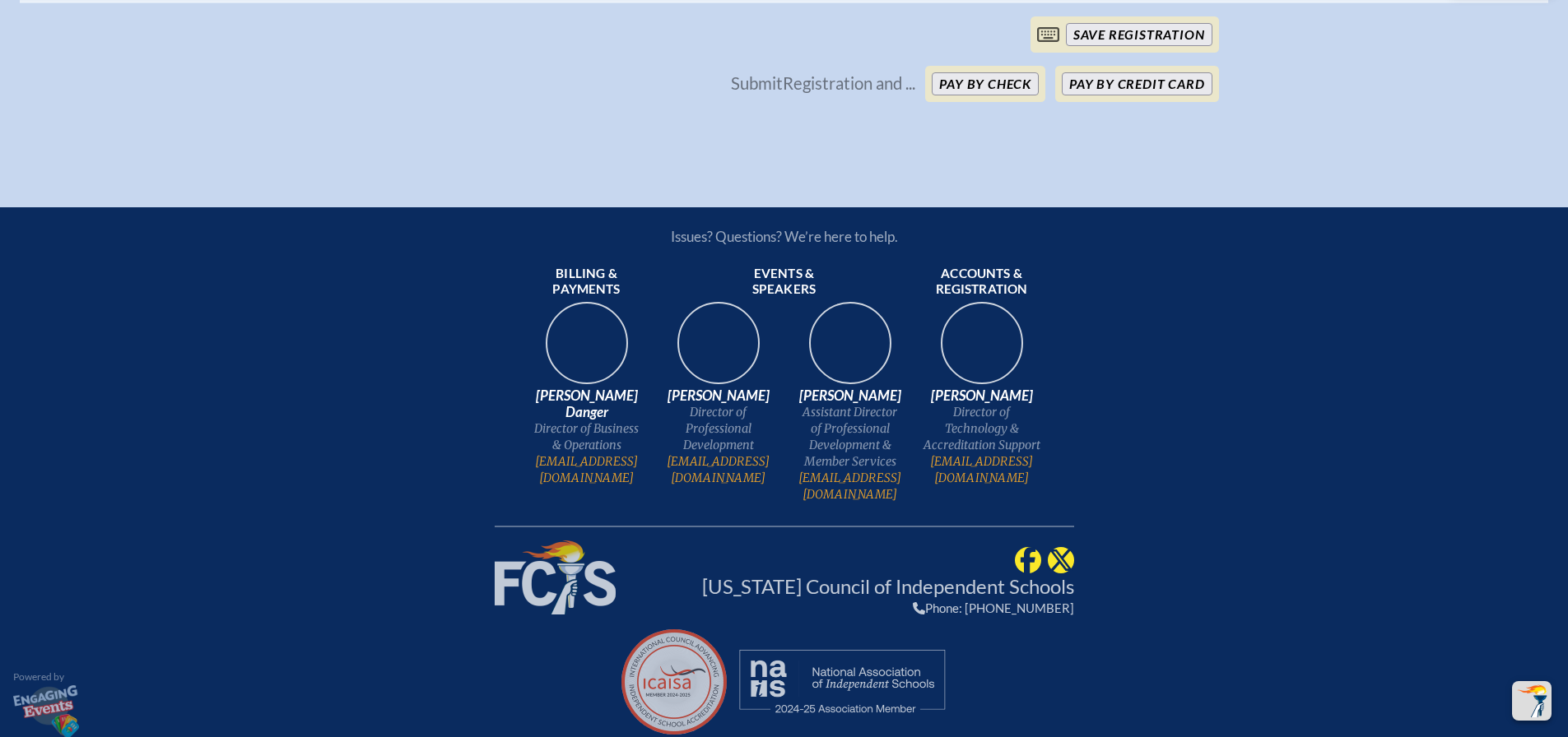
click at [106, 431] on span "Mr" at bounding box center [100, 430] width 17 height 17
type input "[PERSON_NAME]"
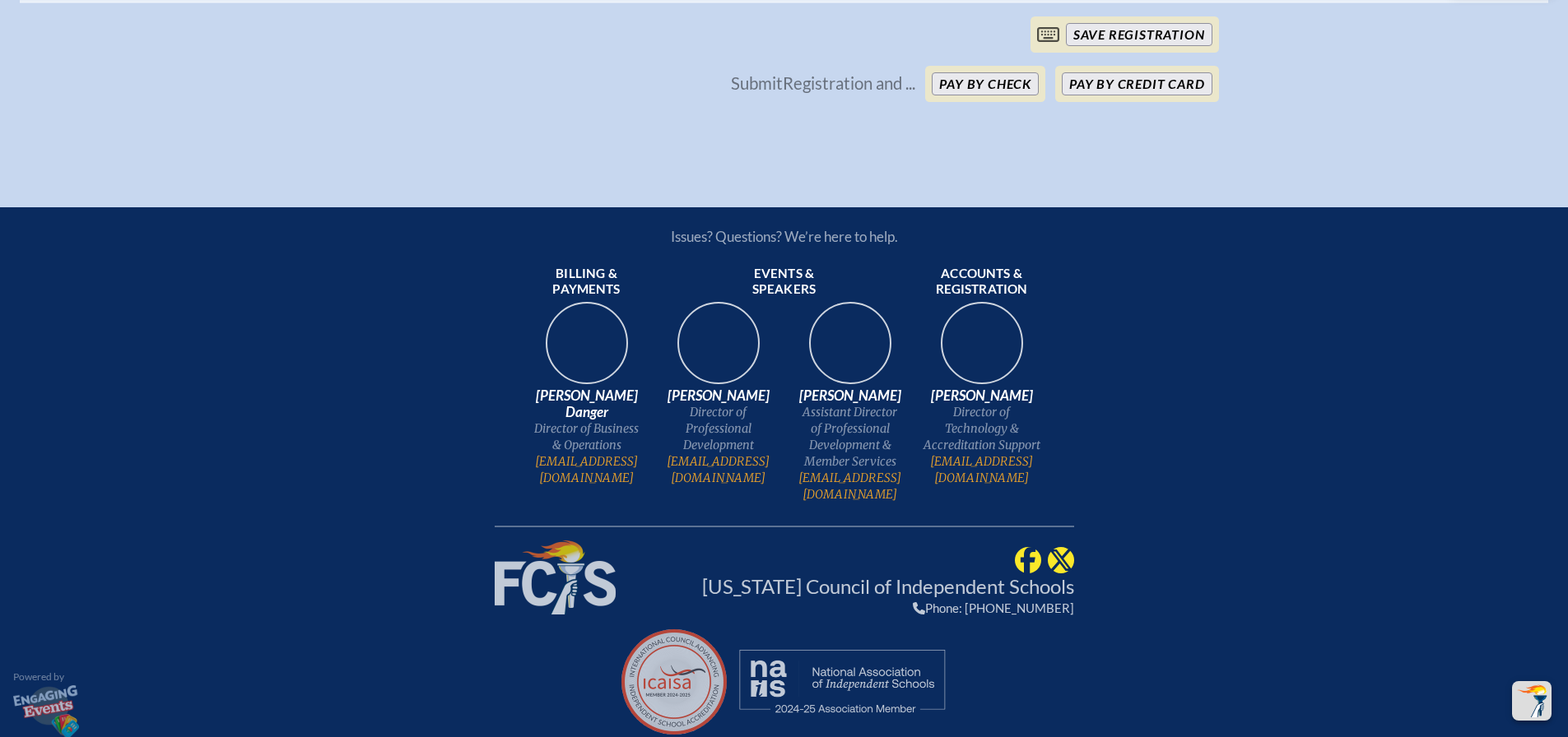
type input "[PERSON_NAME]"
type input "[EMAIL_ADDRESS][DOMAIN_NAME]"
type input "Board of Trustees, Treasurer"
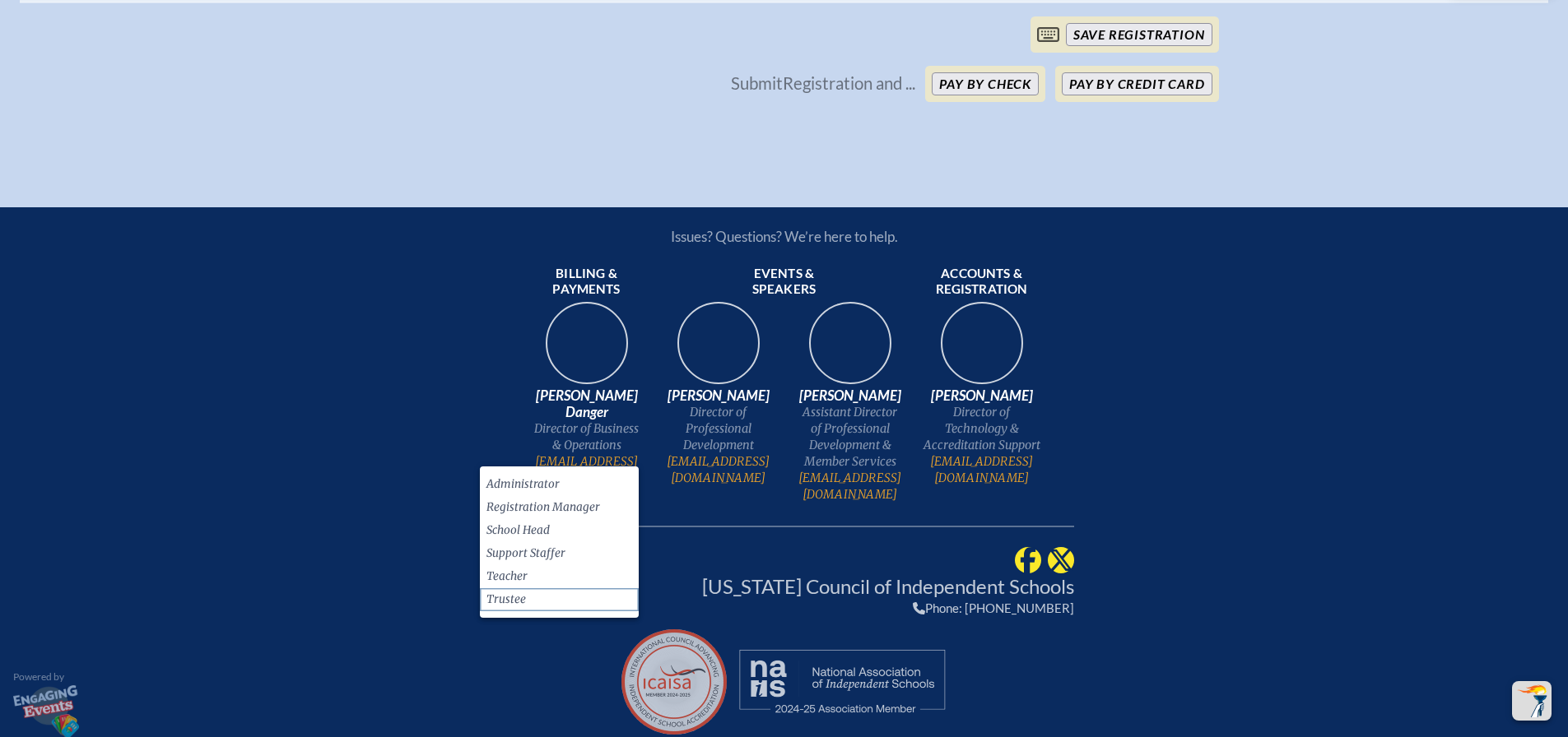
click at [588, 607] on li "Trustee" at bounding box center [559, 599] width 159 height 23
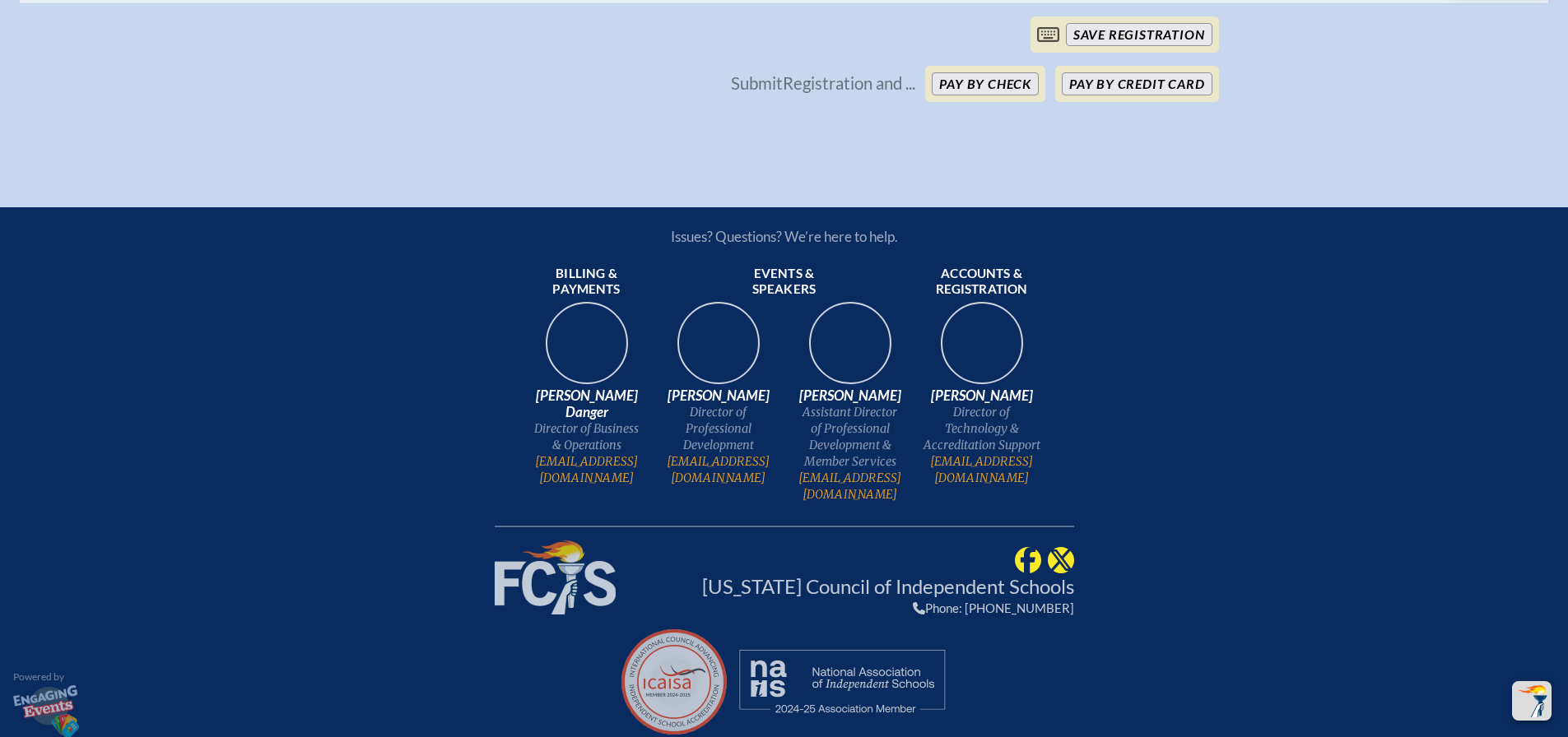
scroll to position [0, 81]
checkbox input "false"
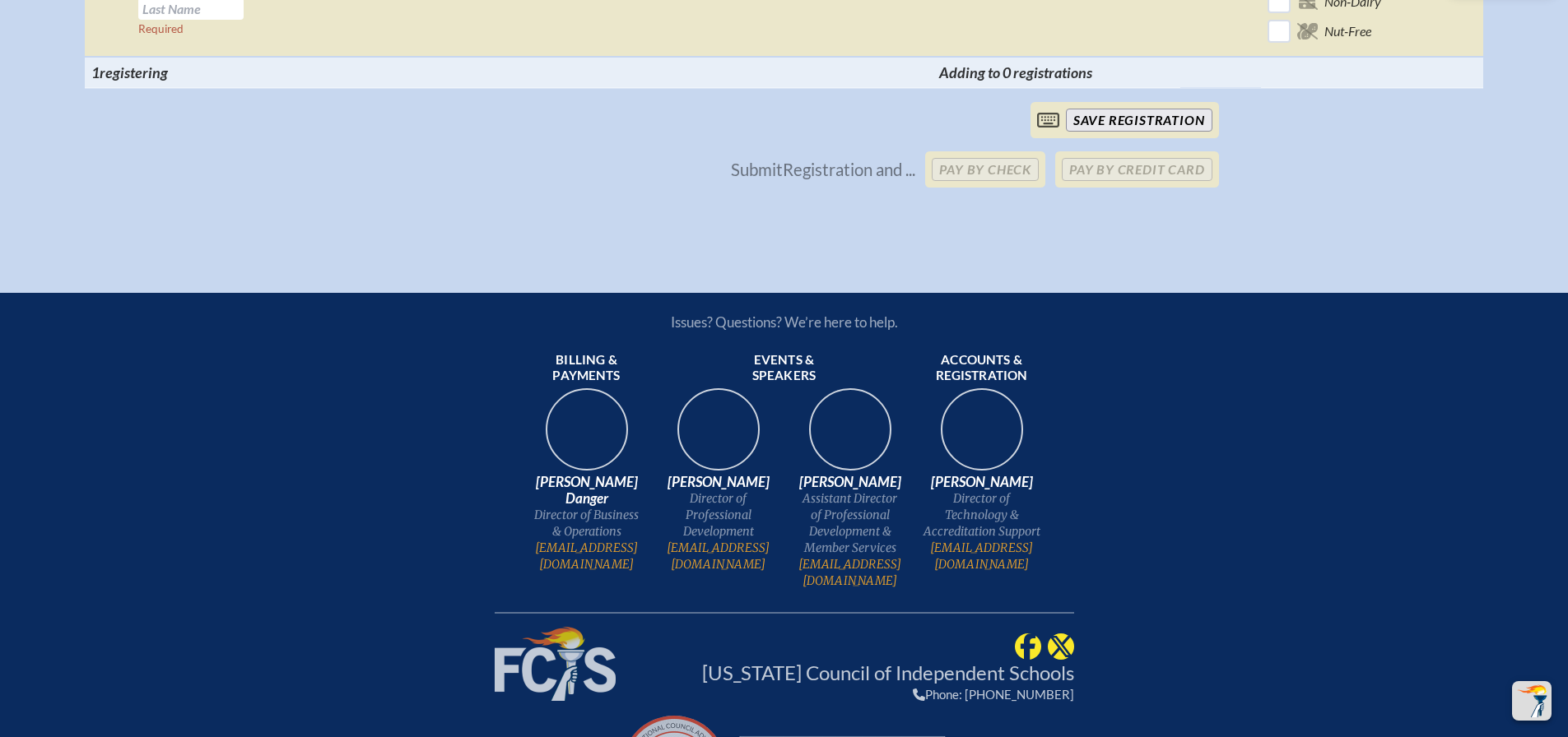
scroll to position [0, 0]
checkbox input "true"
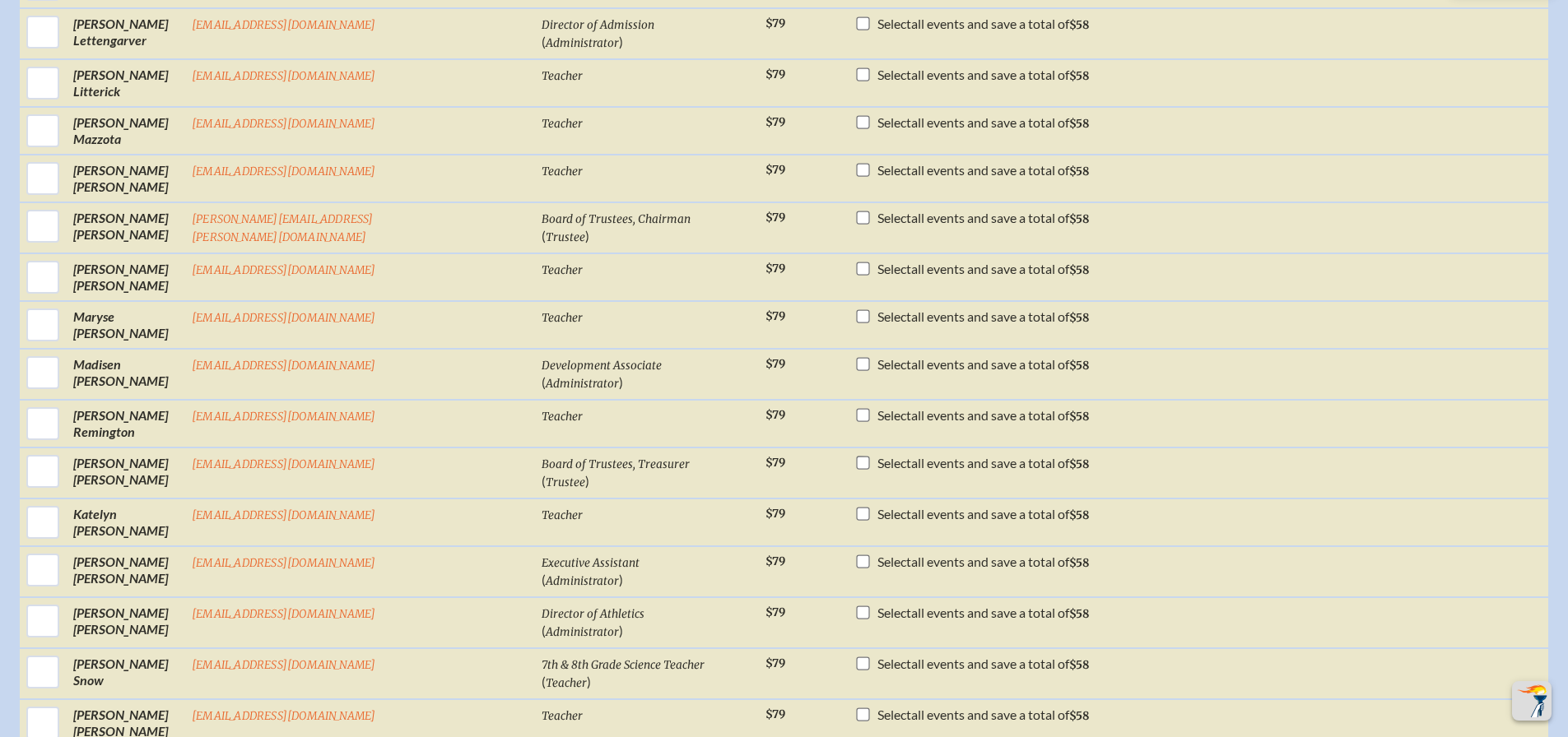
scroll to position [2328, 0]
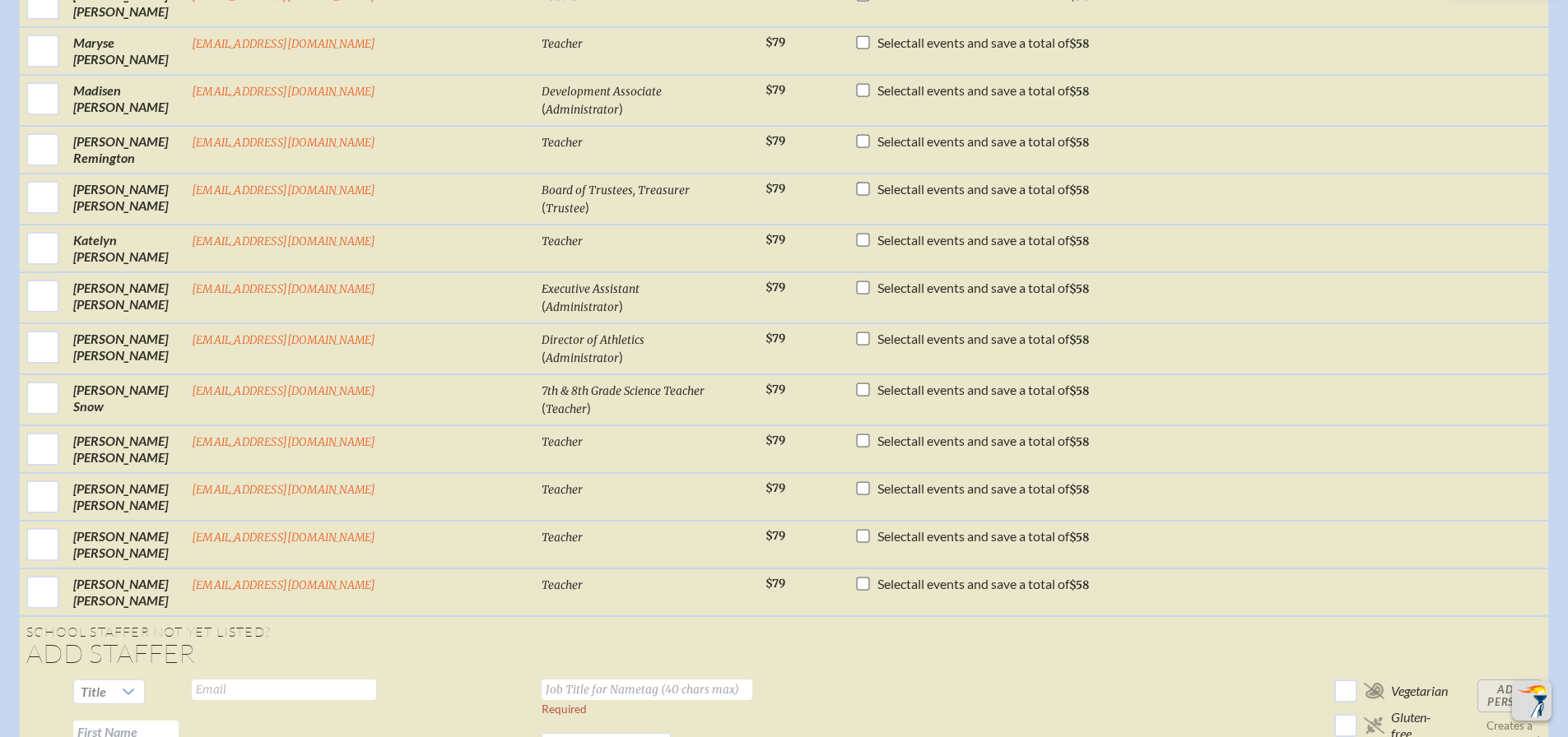
checkbox input "true"
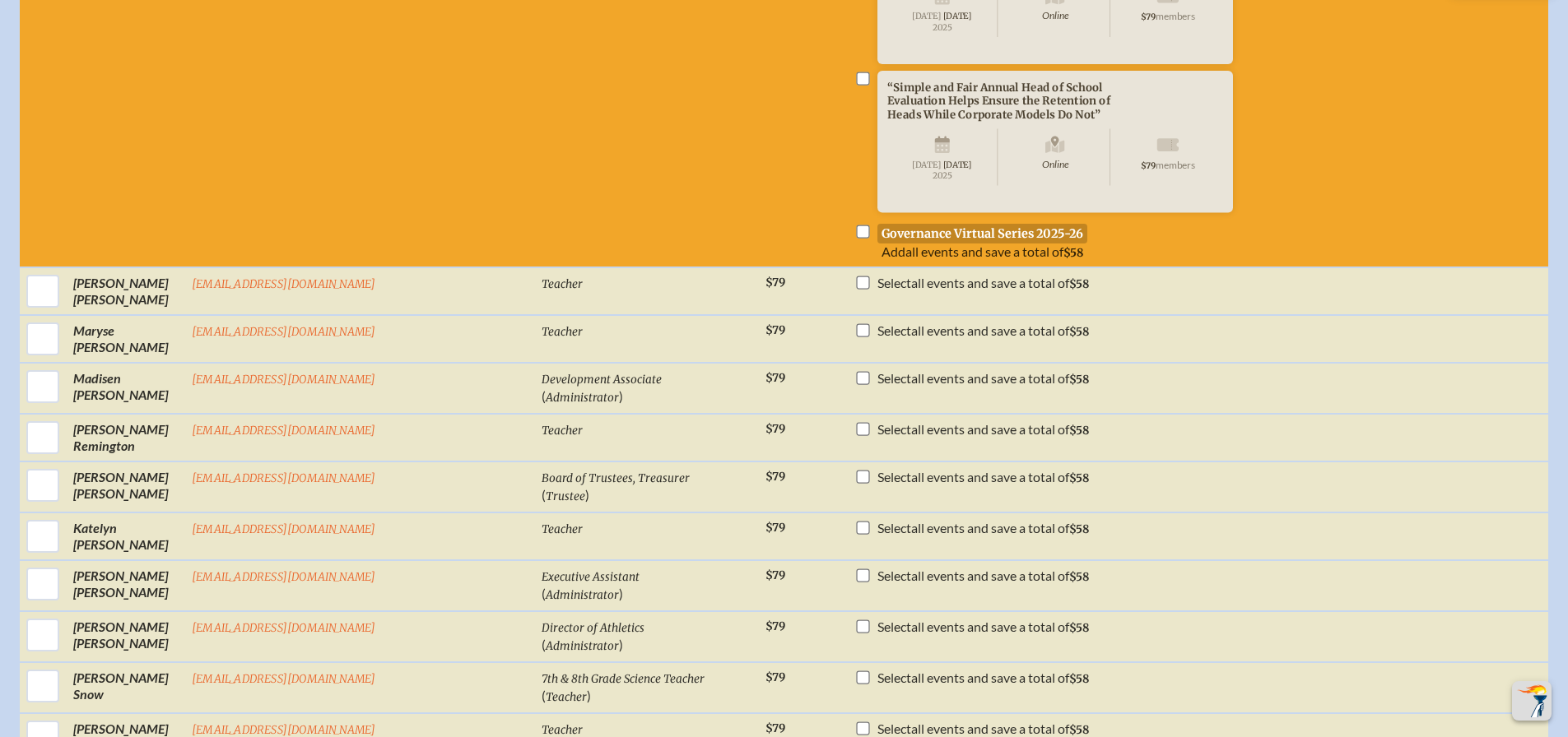
click at [856, 238] on input "checkbox" at bounding box center [862, 232] width 13 height 13
checkbox input "true"
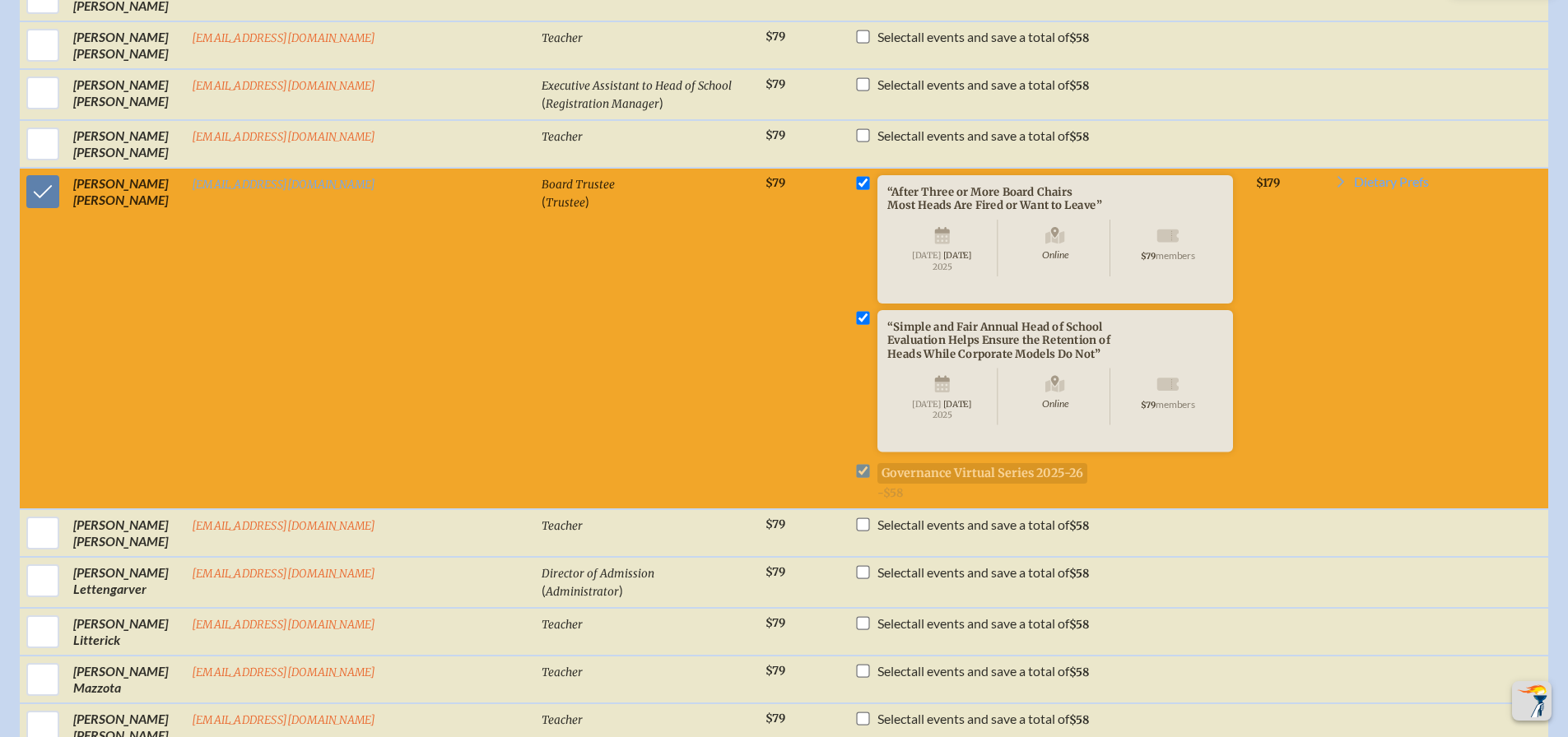
scroll to position [957, 0]
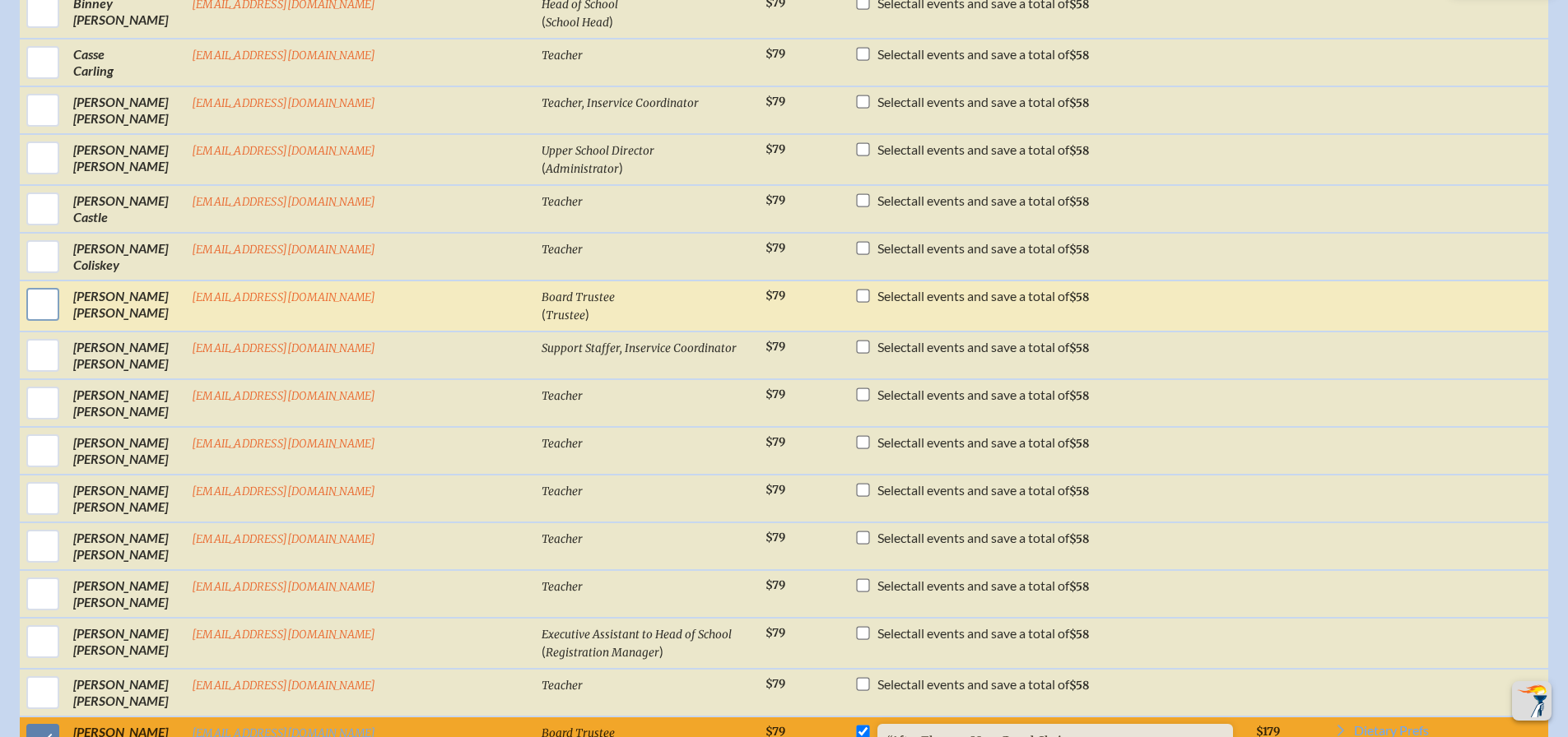
click at [47, 325] on input "checkbox" at bounding box center [43, 304] width 41 height 41
checkbox input "true"
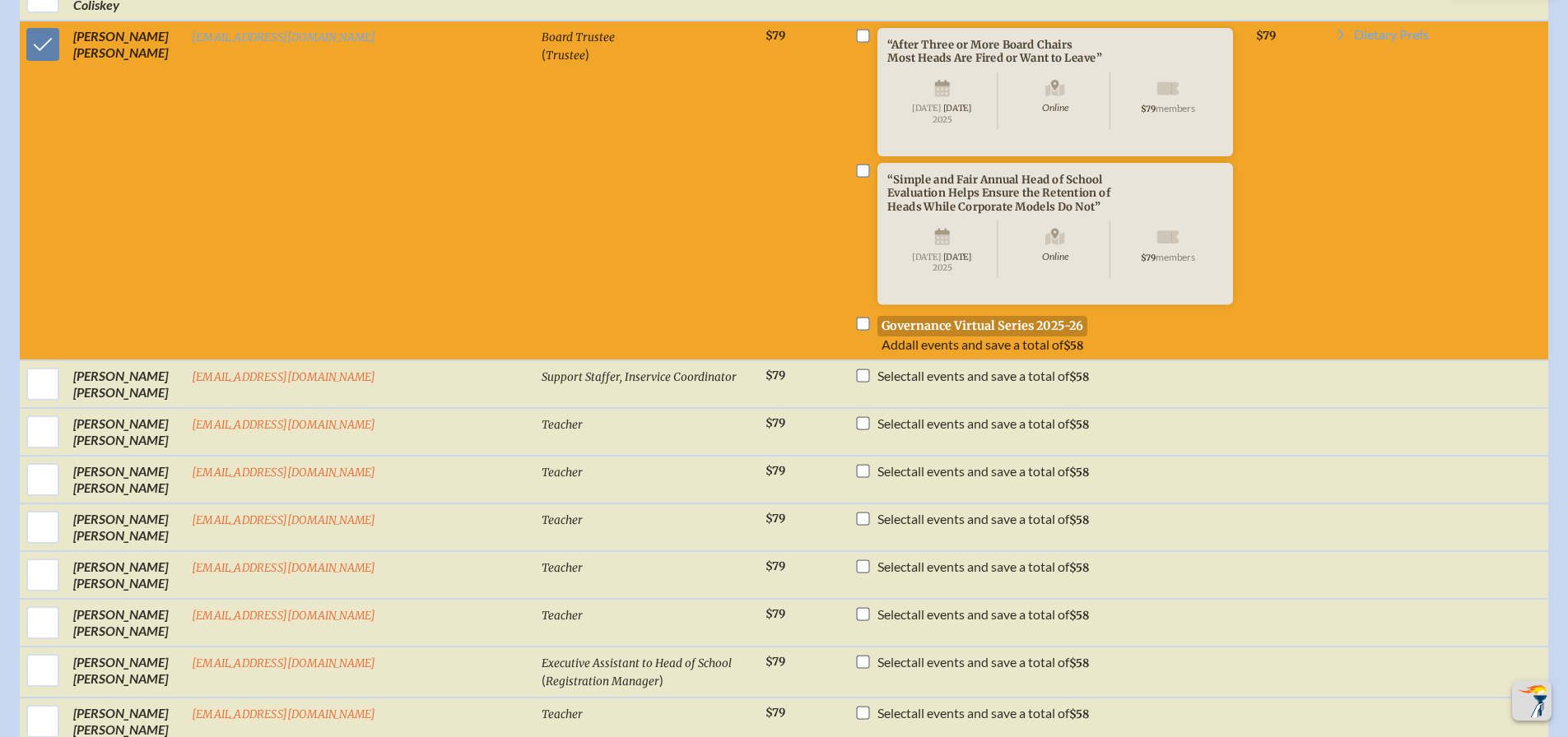
scroll to position [1231, 0]
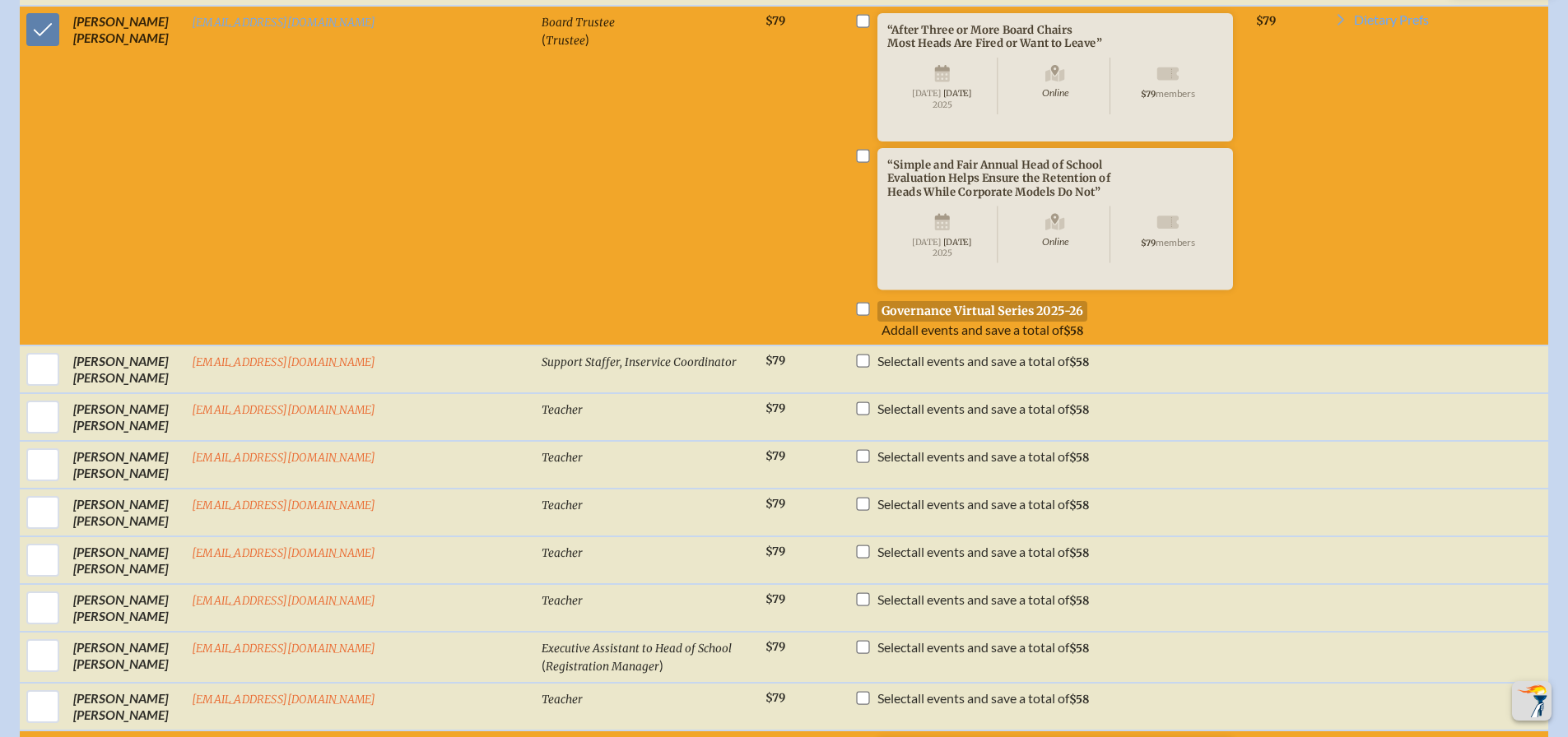
click at [856, 315] on input "checkbox" at bounding box center [862, 309] width 13 height 13
checkbox input "true"
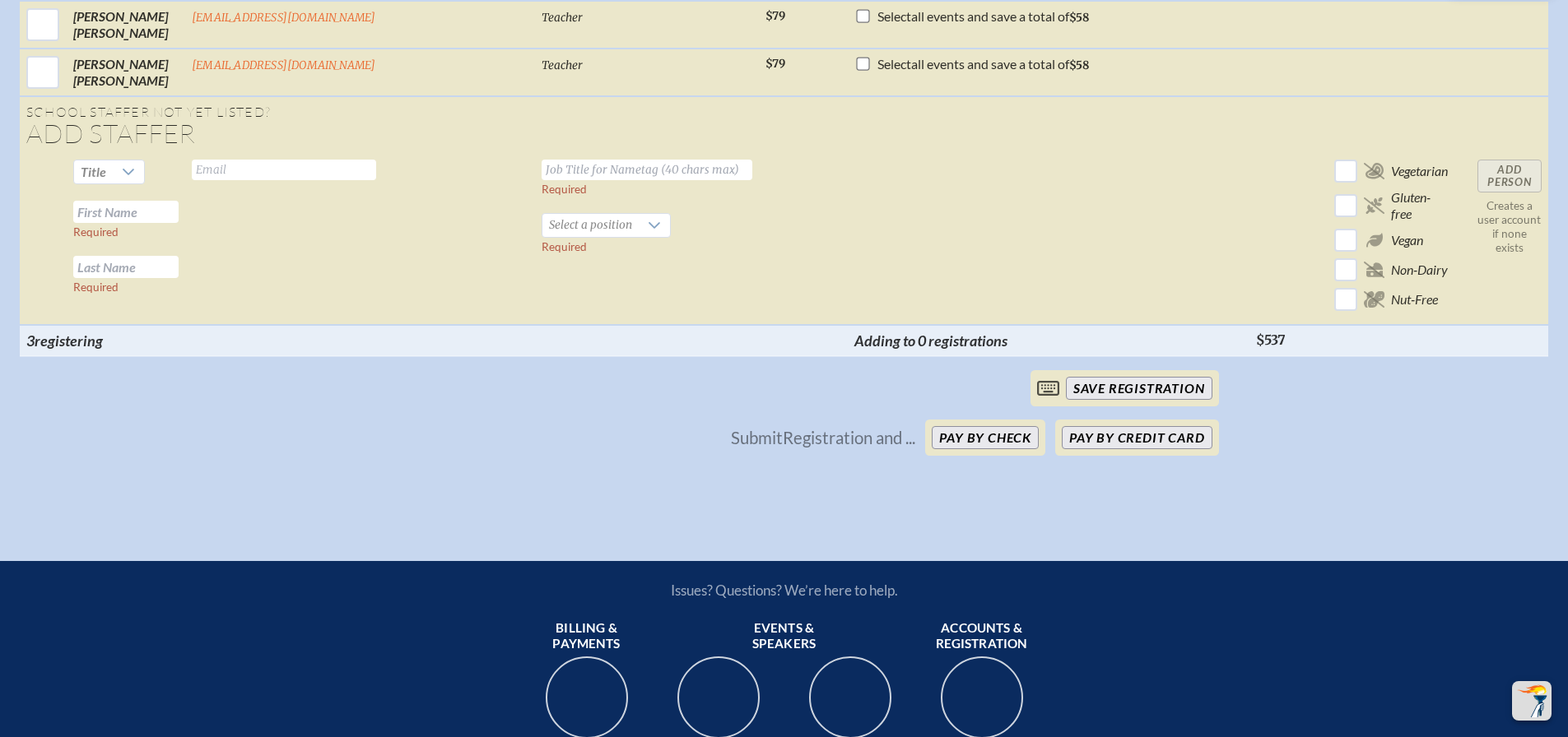
scroll to position [3424, 0]
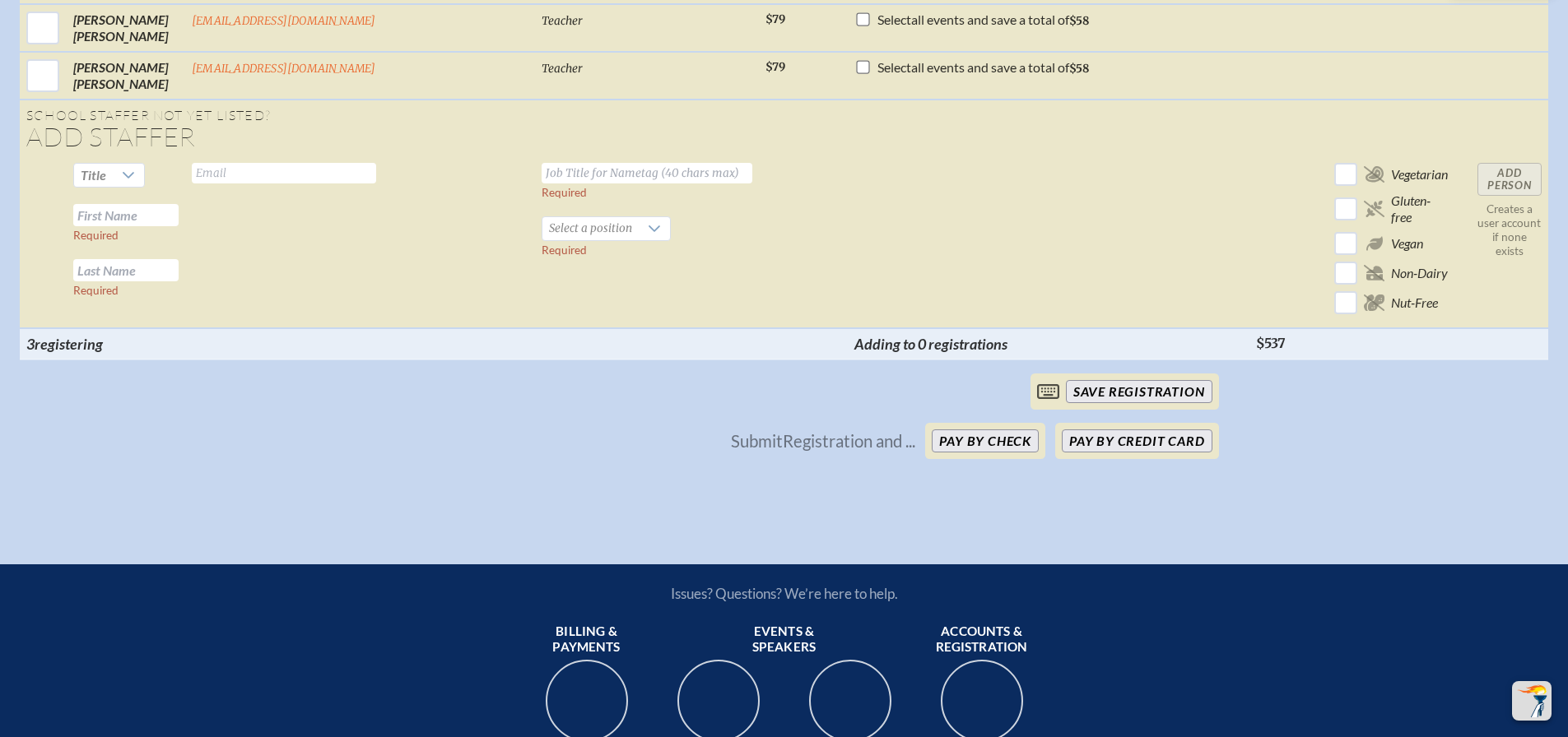
checkbox input "true"
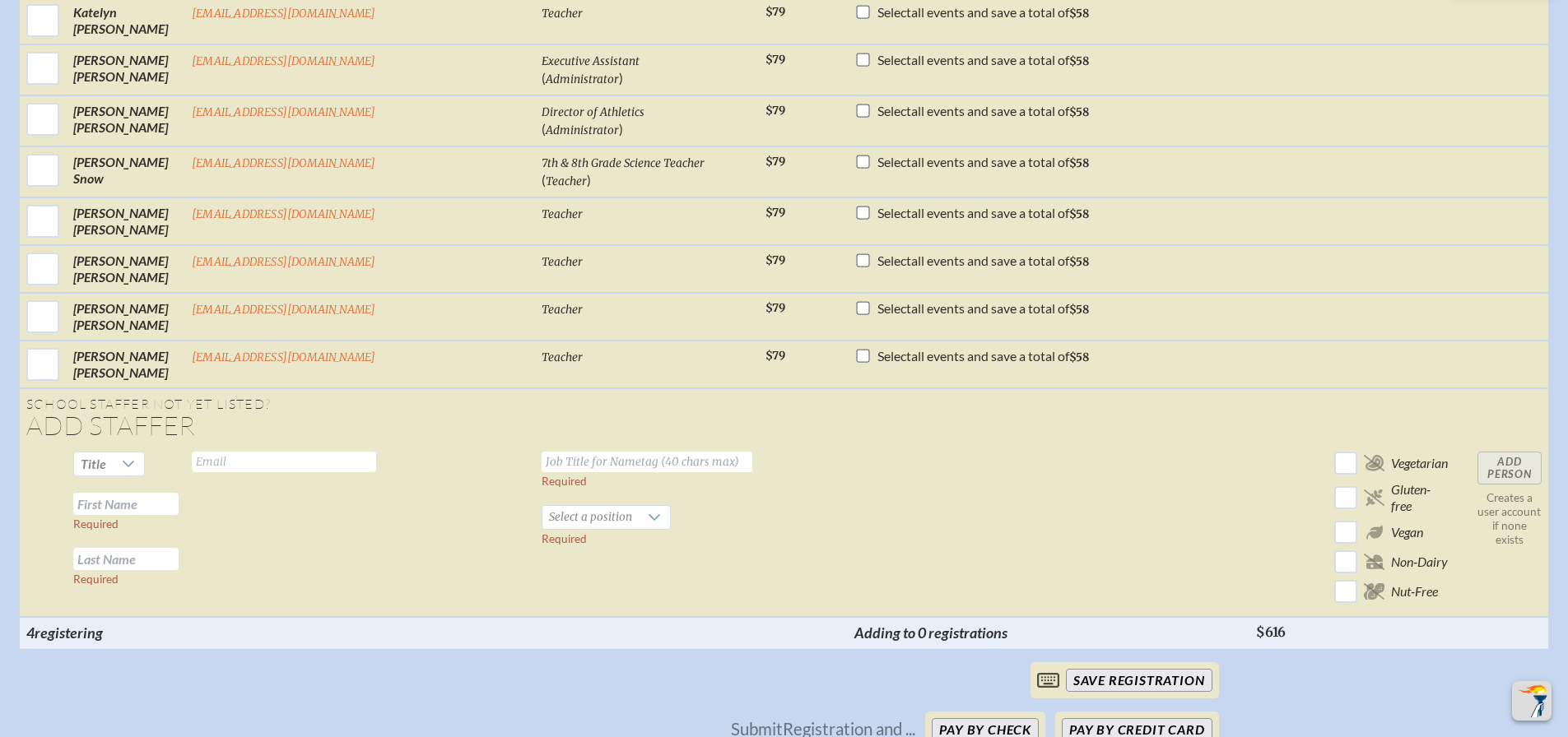
checkbox input "true"
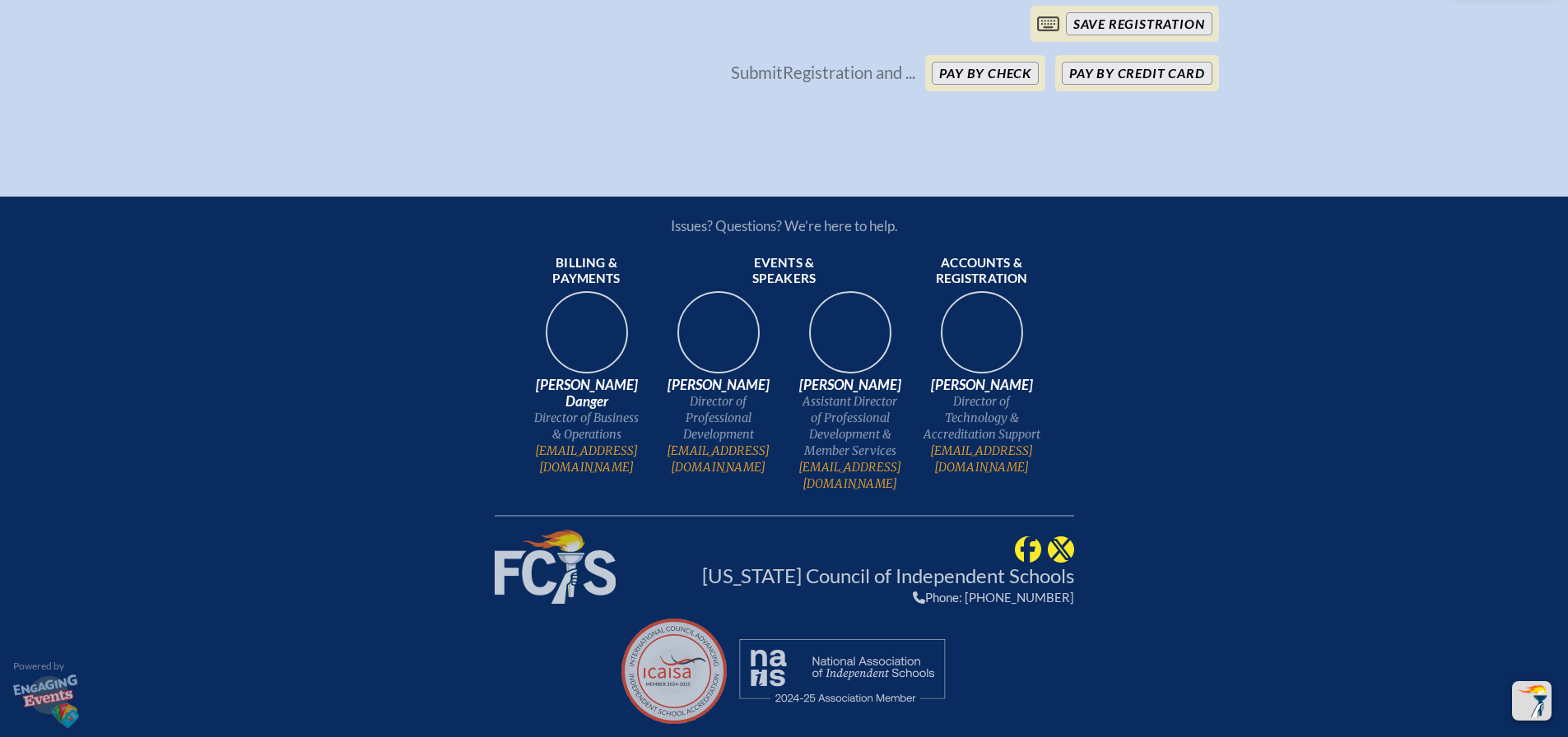
scroll to position [4796, 0]
click at [1211, 85] on button "Pay by Credit Card" at bounding box center [1136, 73] width 150 height 23
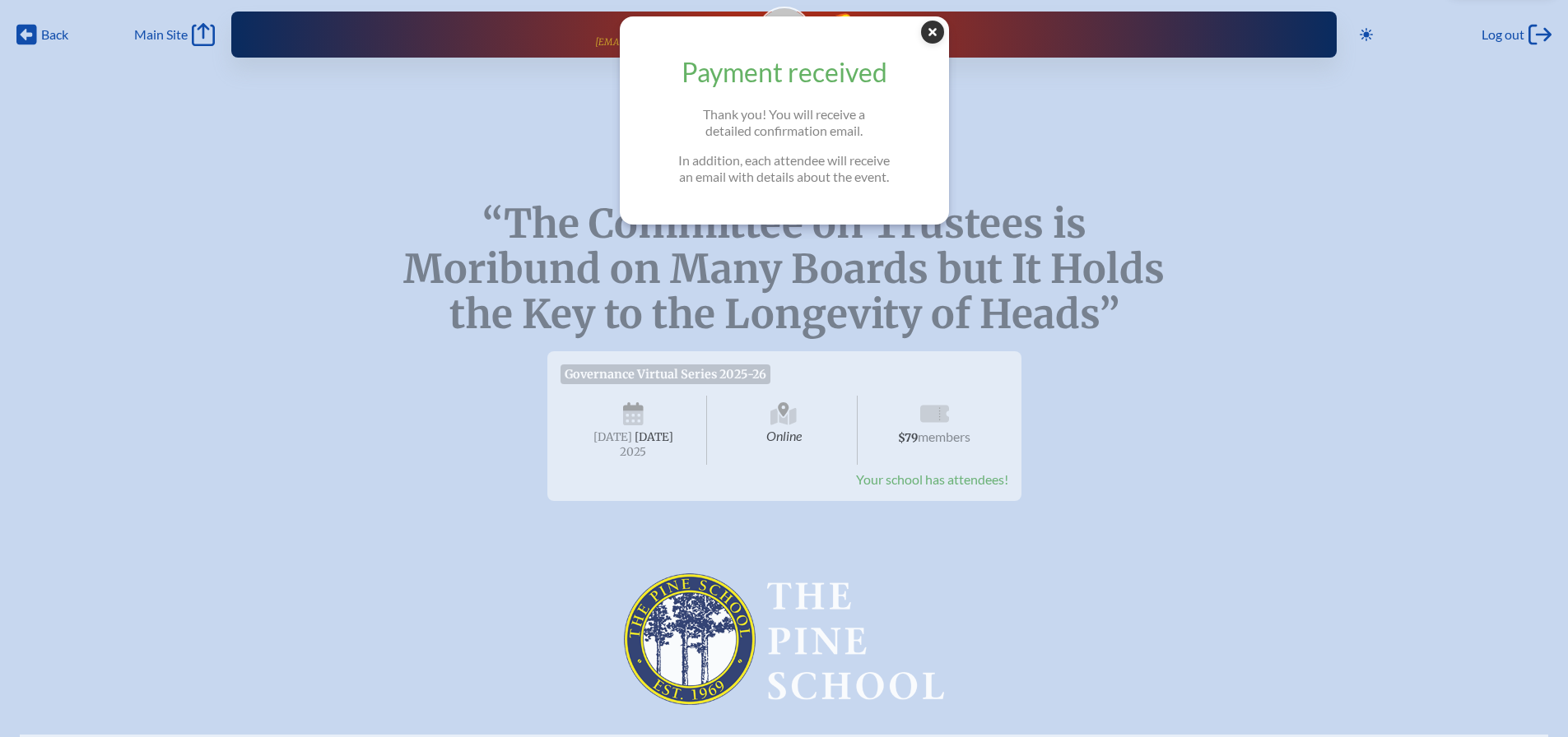
click at [944, 40] on icon "Close Popup" at bounding box center [932, 32] width 23 height 23
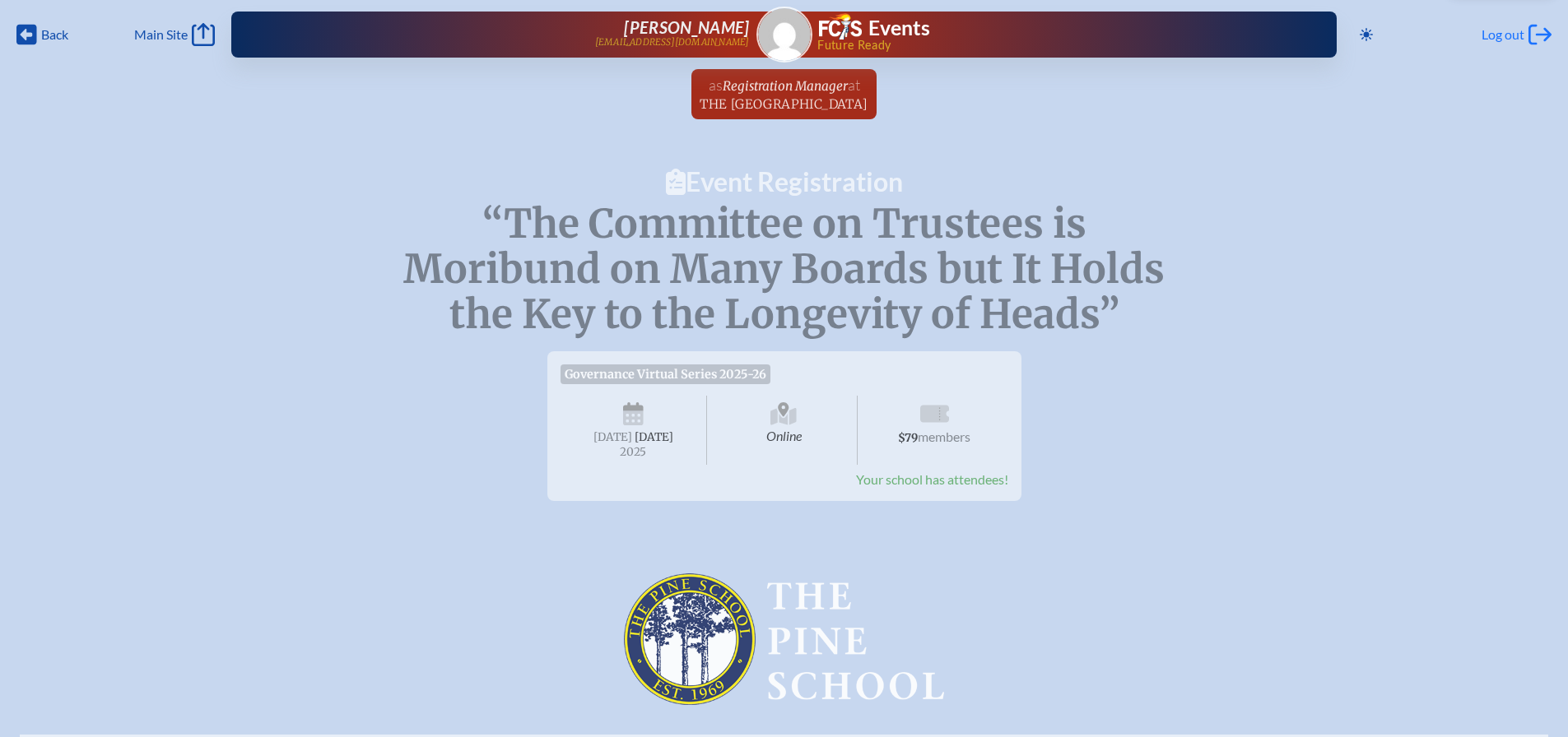
click at [1495, 36] on span "Log out" at bounding box center [1503, 34] width 43 height 17
